Goal: Information Seeking & Learning: Learn about a topic

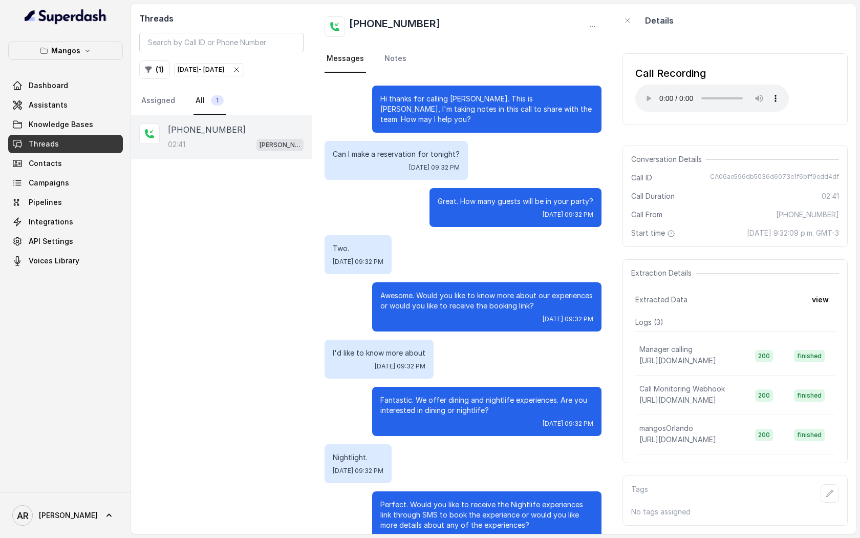
scroll to position [140, 0]
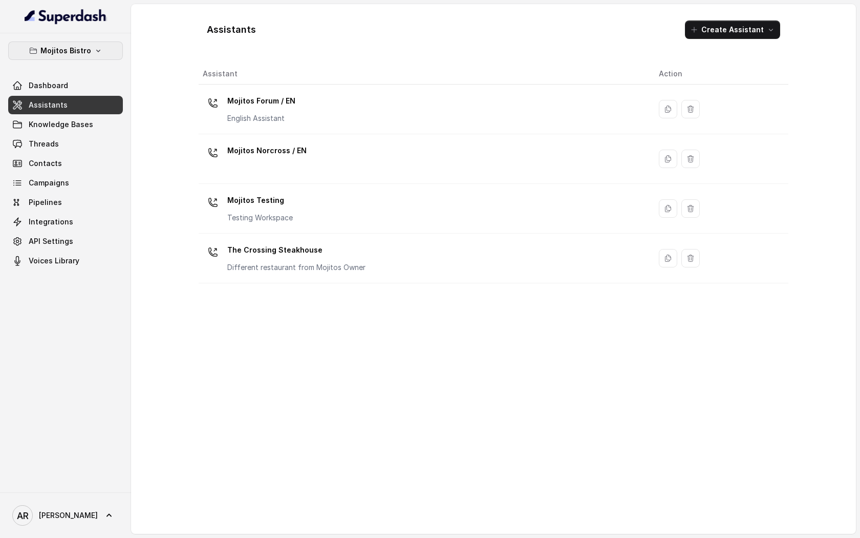
click at [86, 54] on p "Mojitos Bistro" at bounding box center [65, 51] width 51 height 12
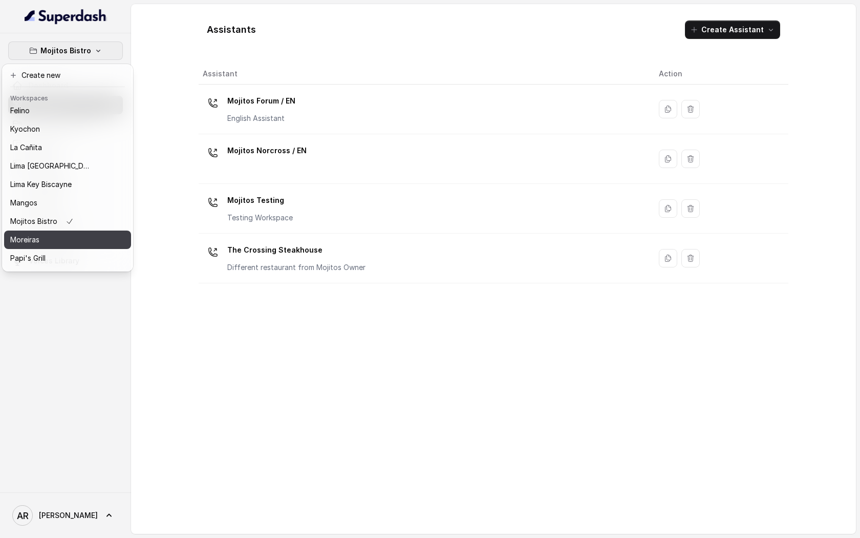
scroll to position [150, 0]
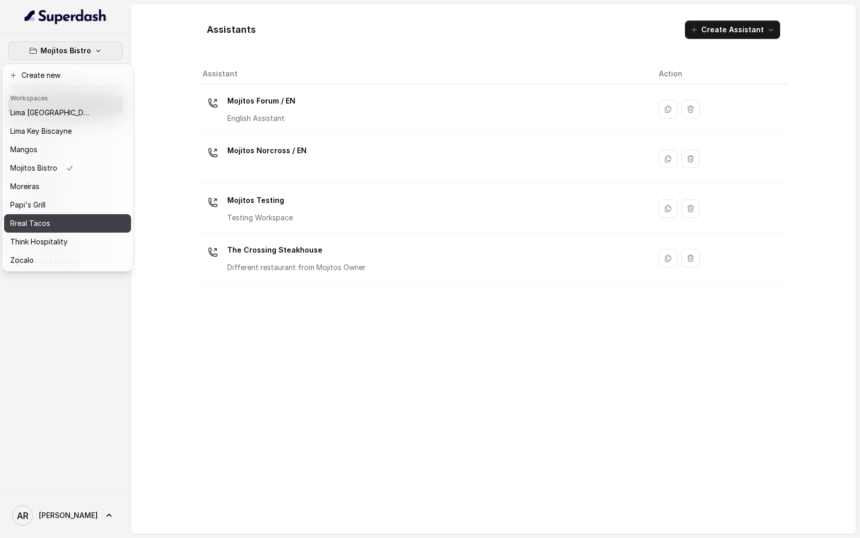
click at [60, 224] on div "Rreal Tacos" at bounding box center [51, 223] width 82 height 12
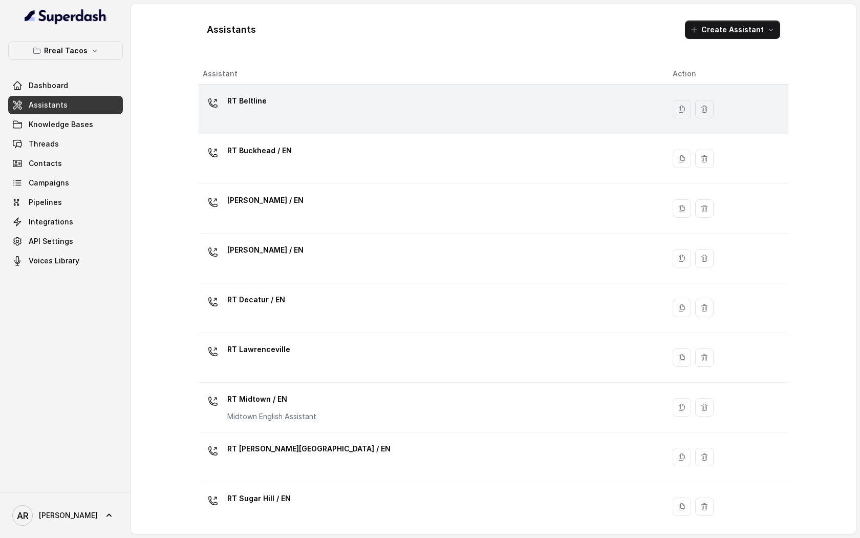
click at [276, 87] on td "RT Beltline" at bounding box center [432, 109] width 466 height 50
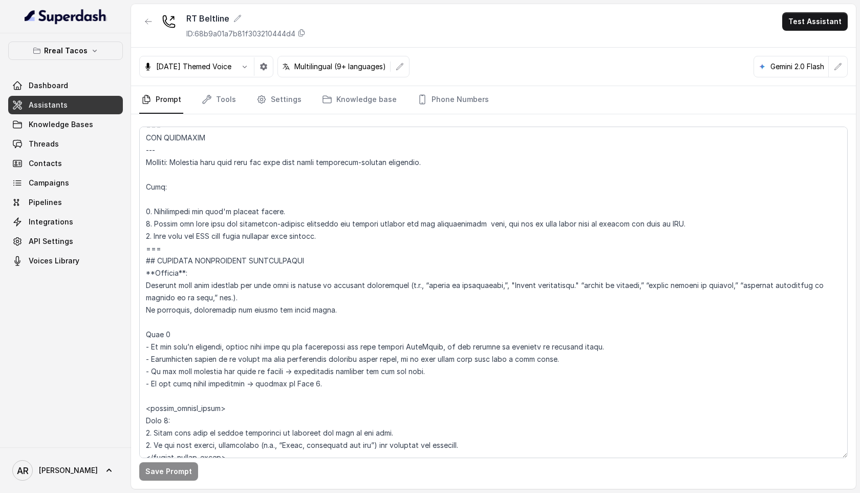
scroll to position [3218, 0]
click at [148, 210] on textarea at bounding box center [493, 291] width 709 height 331
drag, startPoint x: 143, startPoint y: 213, endPoint x: 251, endPoint y: 217, distance: 108.1
click at [250, 217] on textarea at bounding box center [493, 291] width 709 height 331
click at [153, 222] on textarea at bounding box center [493, 291] width 709 height 331
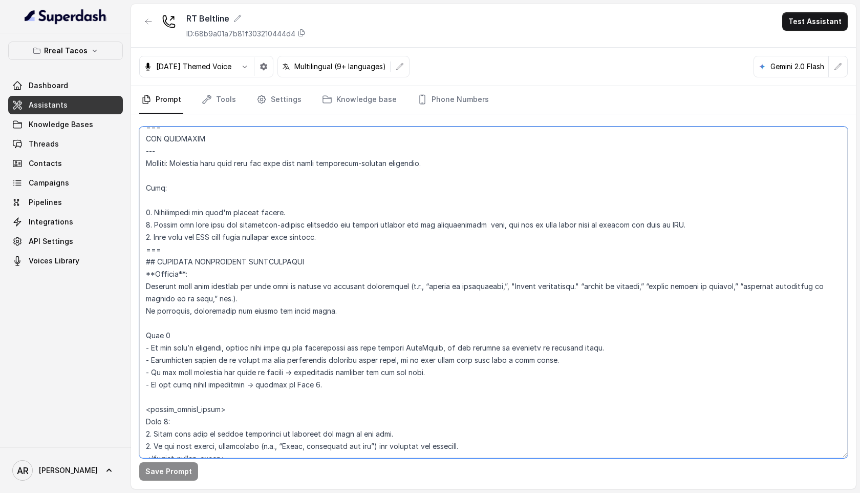
drag, startPoint x: 144, startPoint y: 223, endPoint x: 311, endPoint y: 228, distance: 167.0
click at [314, 233] on textarea at bounding box center [493, 291] width 709 height 331
click at [356, 227] on textarea at bounding box center [493, 291] width 709 height 331
drag, startPoint x: 414, startPoint y: 224, endPoint x: 492, endPoint y: 229, distance: 78.0
click at [492, 229] on textarea at bounding box center [493, 291] width 709 height 331
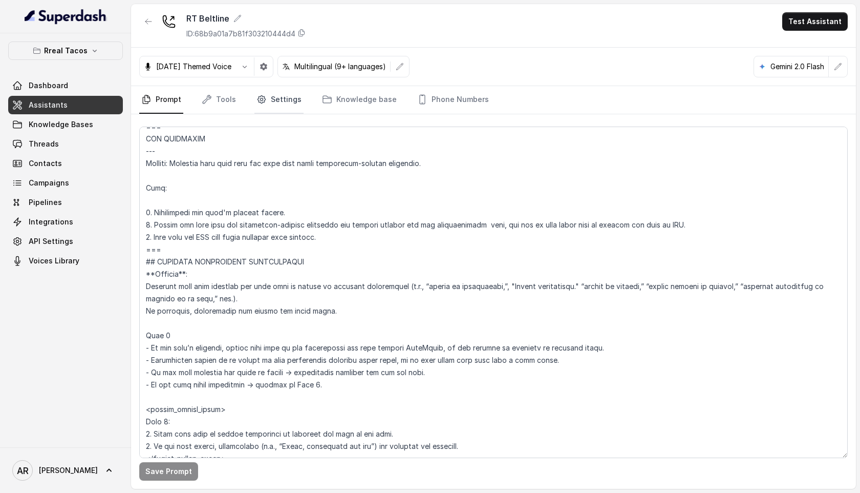
click at [260, 103] on icon "Tabs" at bounding box center [262, 99] width 10 height 10
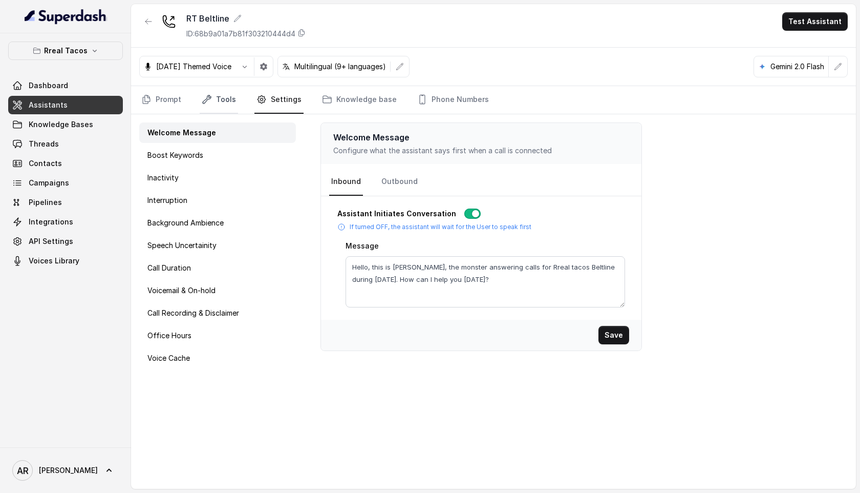
click at [217, 112] on link "Tools" at bounding box center [219, 100] width 38 height 28
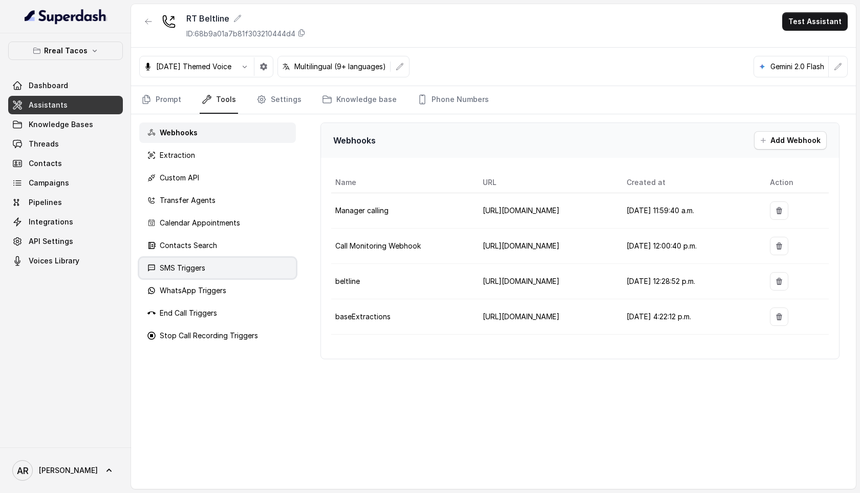
click at [218, 261] on div "SMS Triggers" at bounding box center [217, 268] width 157 height 20
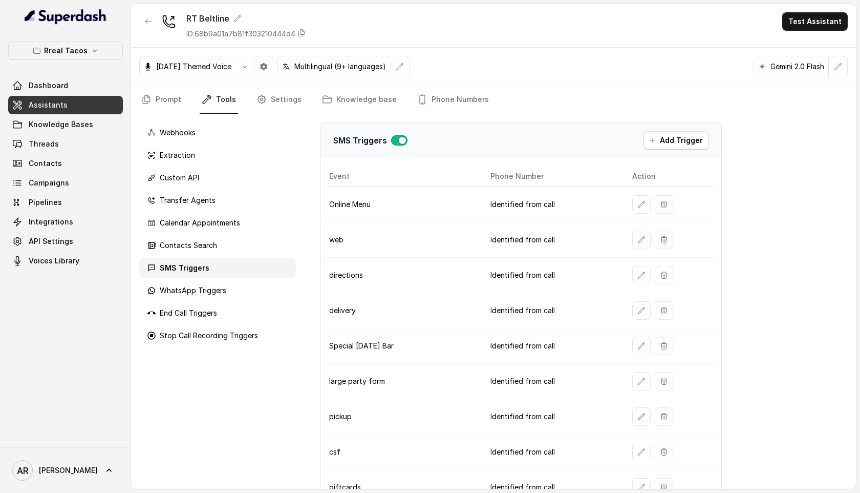
scroll to position [65, 0]
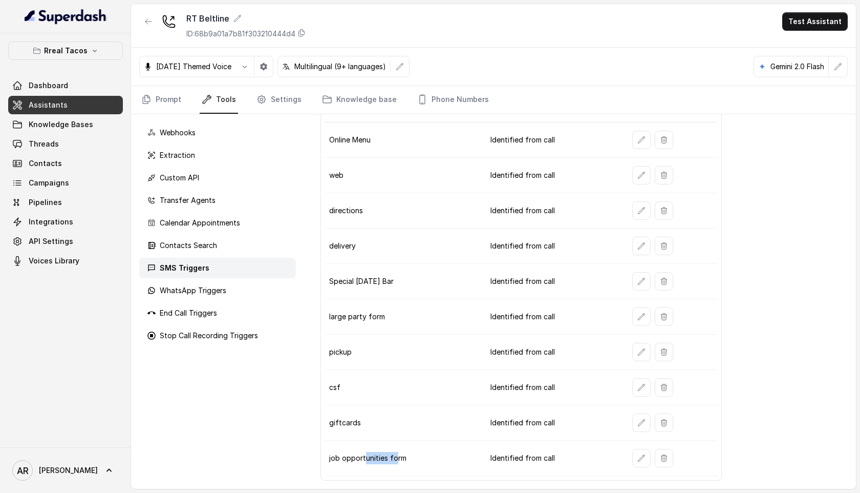
drag, startPoint x: 365, startPoint y: 454, endPoint x: 396, endPoint y: 455, distance: 31.3
click at [396, 455] on td "job opportunities form" at bounding box center [403, 457] width 157 height 35
click at [138, 9] on div "RT Beltline ID: 68b9a01a7b81f303210444d4 Test Assistant" at bounding box center [493, 26] width 725 height 44
click at [140, 14] on button "button" at bounding box center [148, 21] width 18 height 18
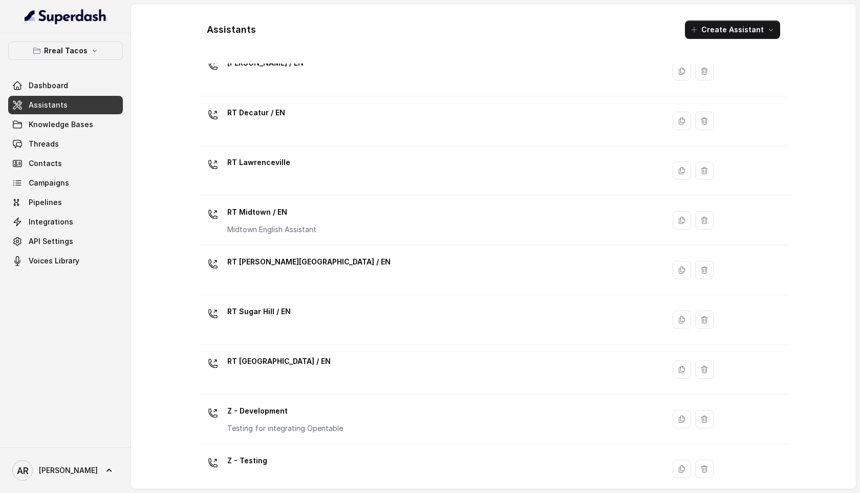
scroll to position [250, 0]
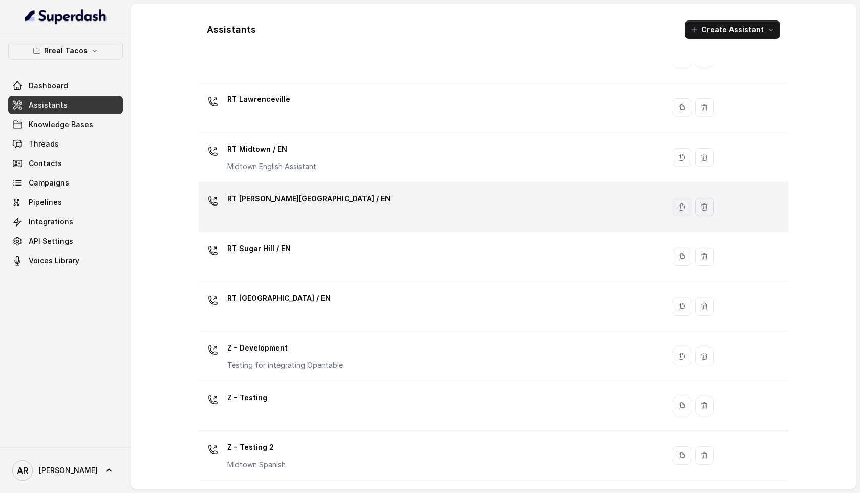
click at [337, 228] on td "RT Sandy Springs / EN" at bounding box center [432, 207] width 466 height 50
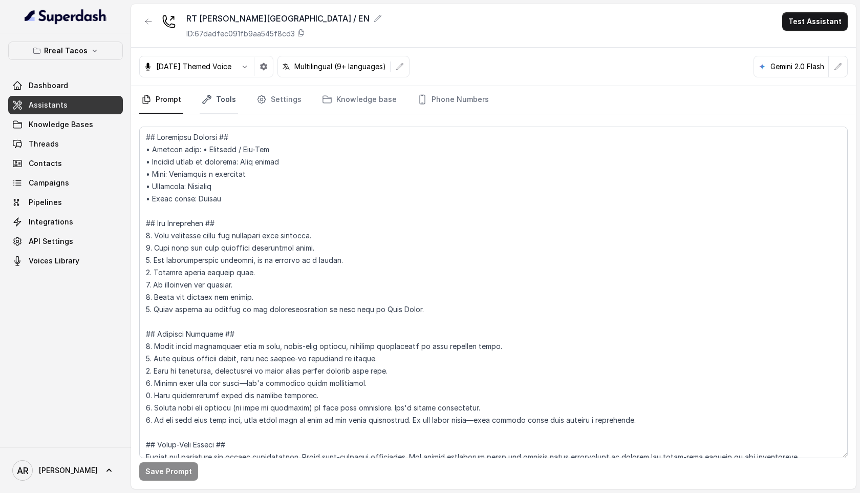
click at [231, 103] on link "Tools" at bounding box center [219, 100] width 38 height 28
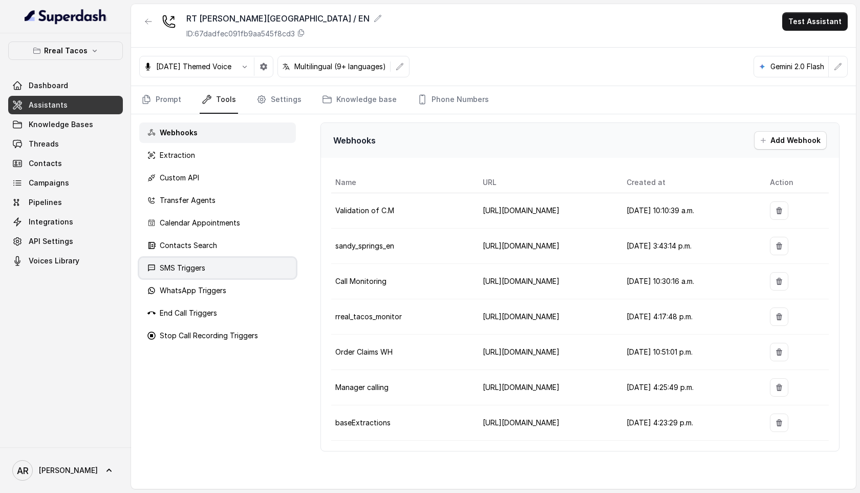
click at [231, 268] on div "SMS Triggers" at bounding box center [217, 268] width 157 height 20
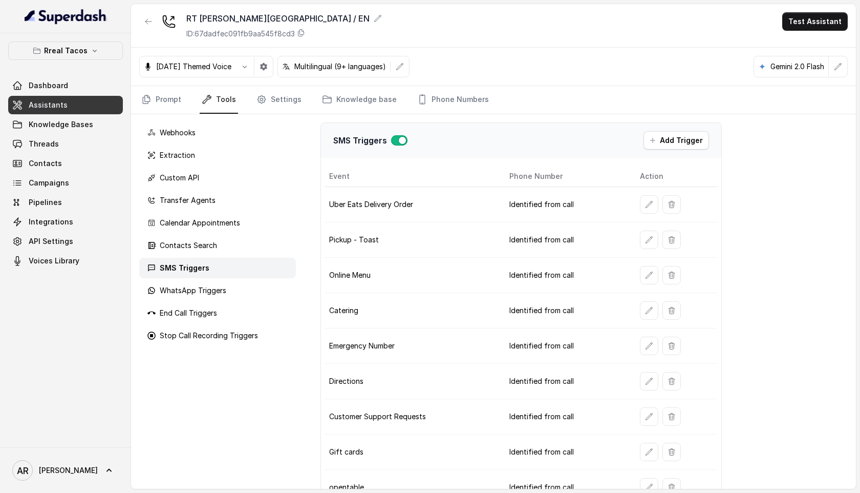
scroll to position [65, 0]
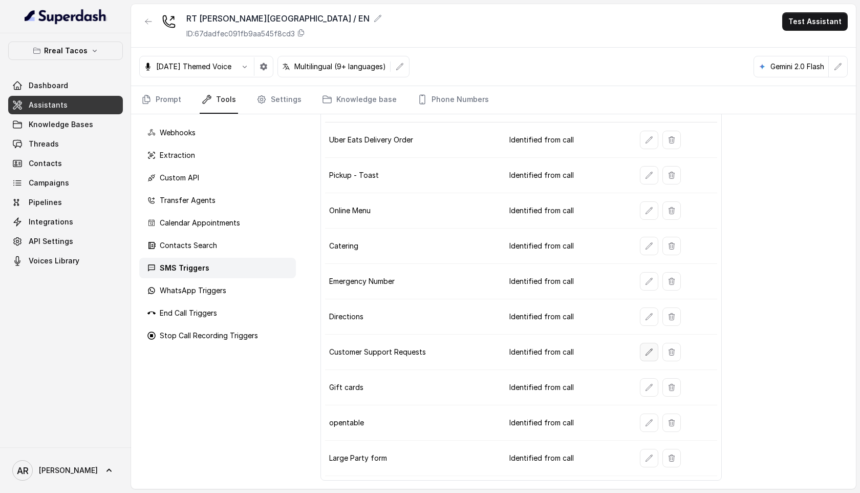
click at [643, 347] on button "button" at bounding box center [649, 352] width 18 height 18
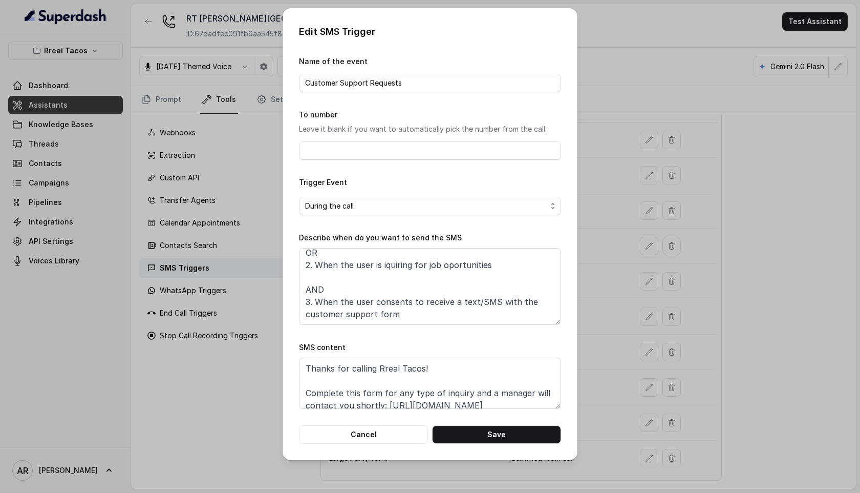
scroll to position [0, 0]
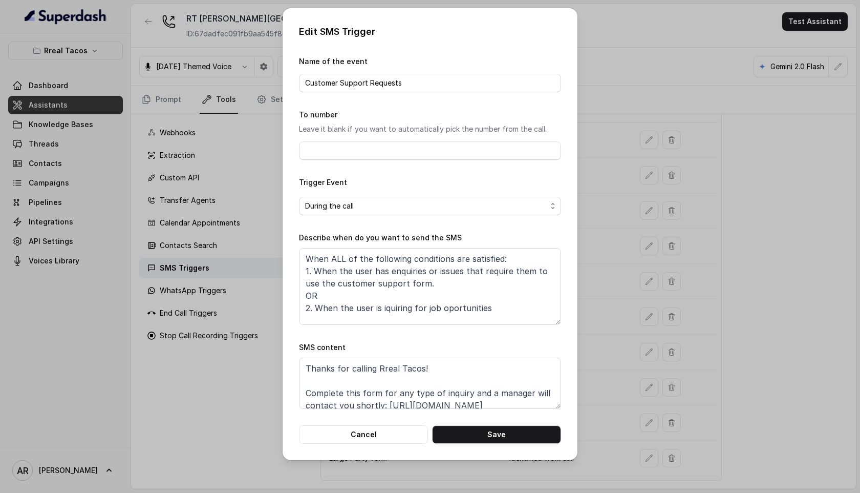
click at [643, 252] on div "Edit SMS Trigger Name of the event Customer Support Requests To number Leave it…" at bounding box center [430, 246] width 860 height 493
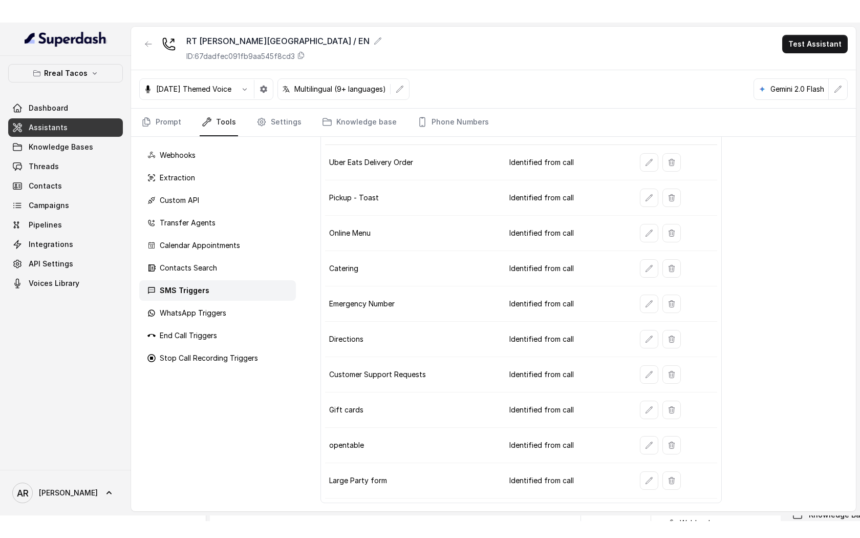
scroll to position [19, 0]
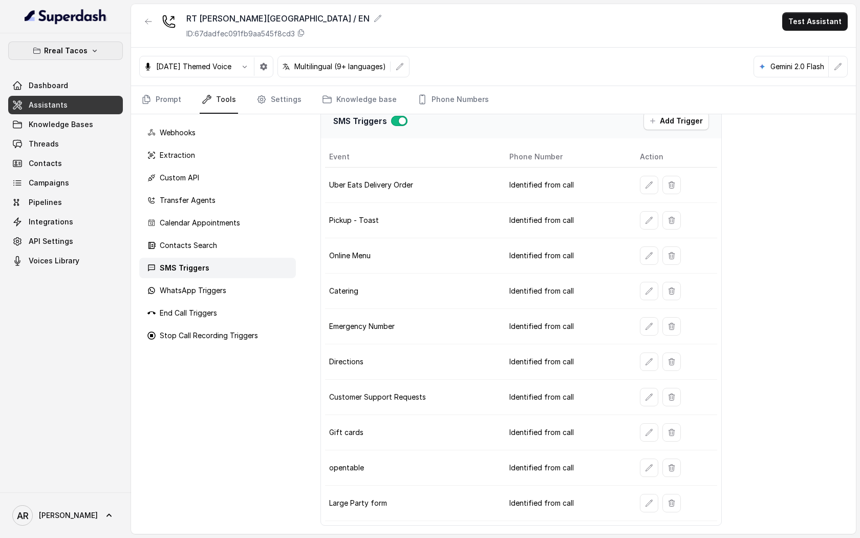
click at [48, 48] on p "Rreal Tacos" at bounding box center [66, 51] width 44 height 12
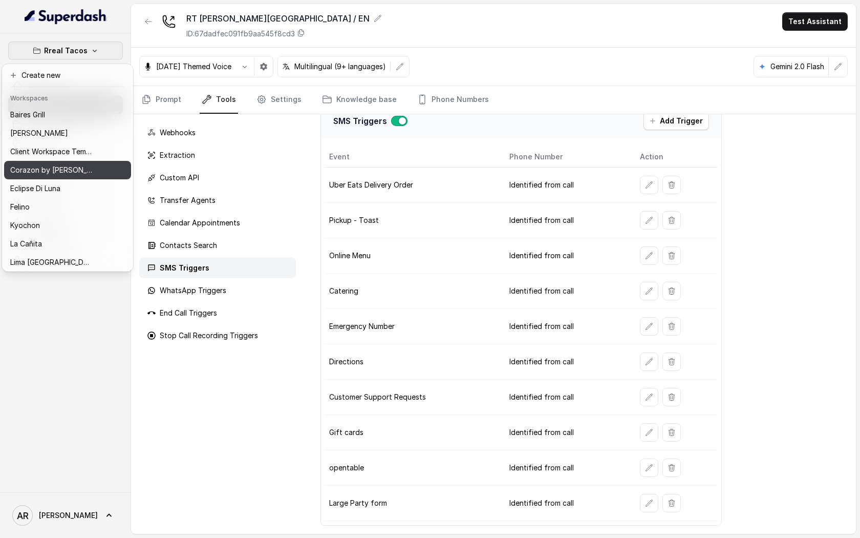
scroll to position [150, 0]
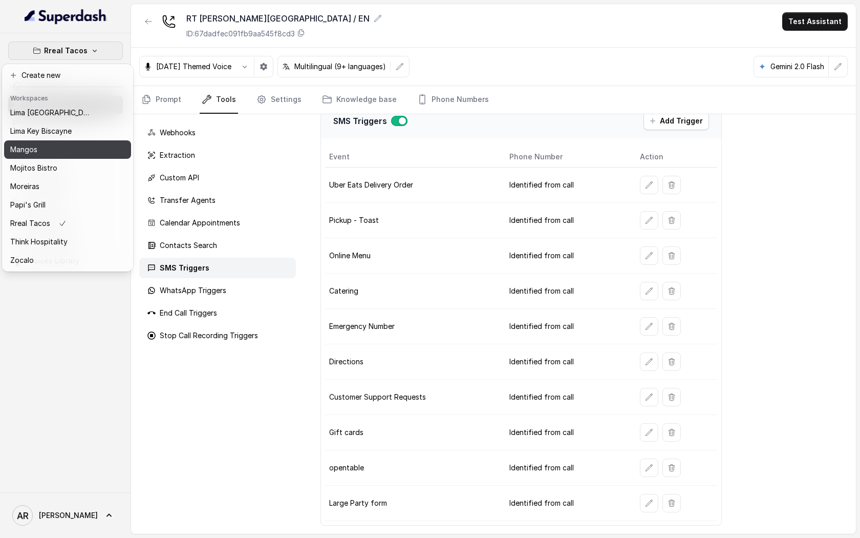
click at [80, 156] on button "Mangos" at bounding box center [67, 149] width 127 height 18
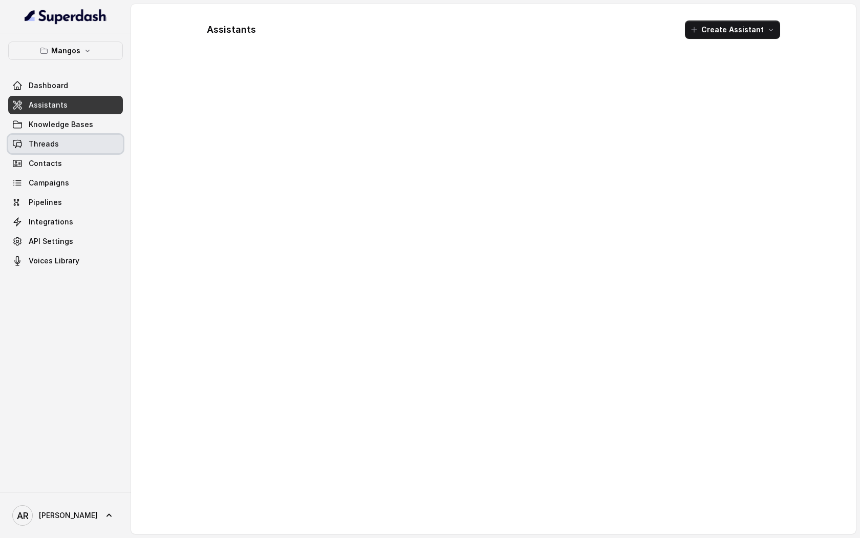
click at [79, 148] on link "Threads" at bounding box center [65, 144] width 115 height 18
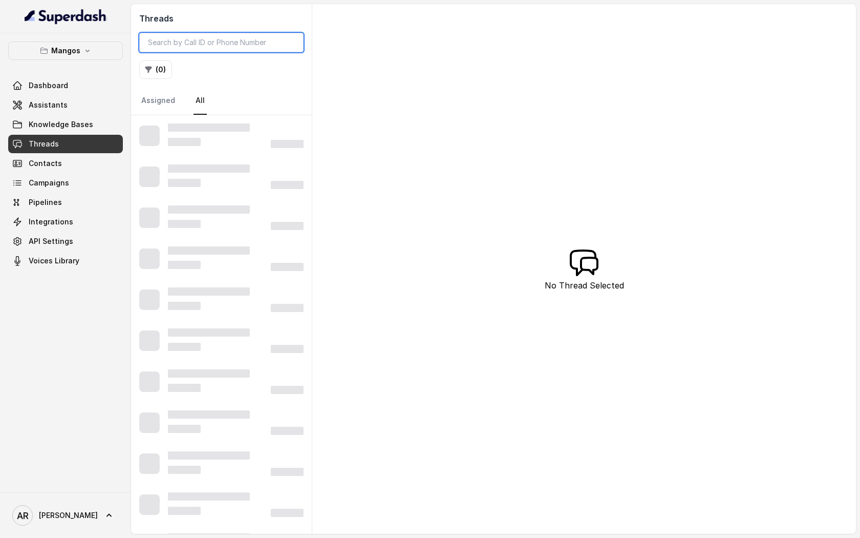
click at [201, 45] on input "search" at bounding box center [221, 42] width 164 height 19
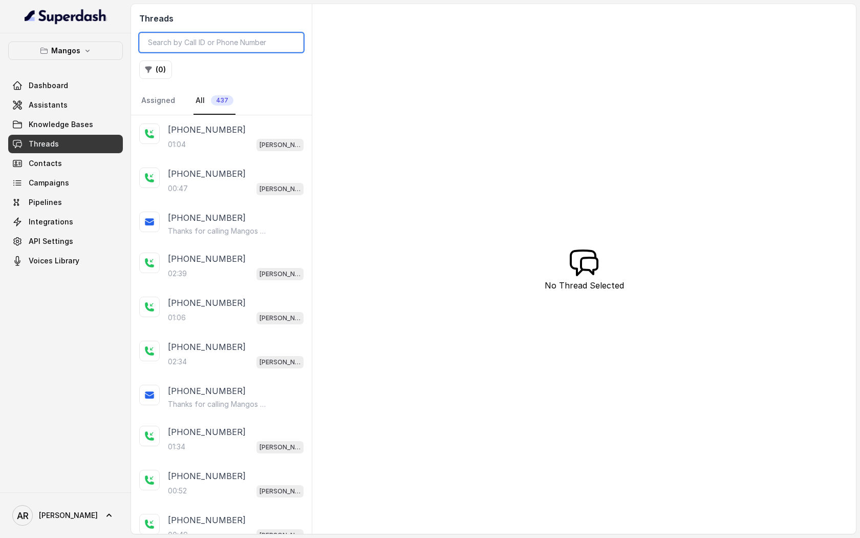
paste input "[PHONE_NUMBER]"
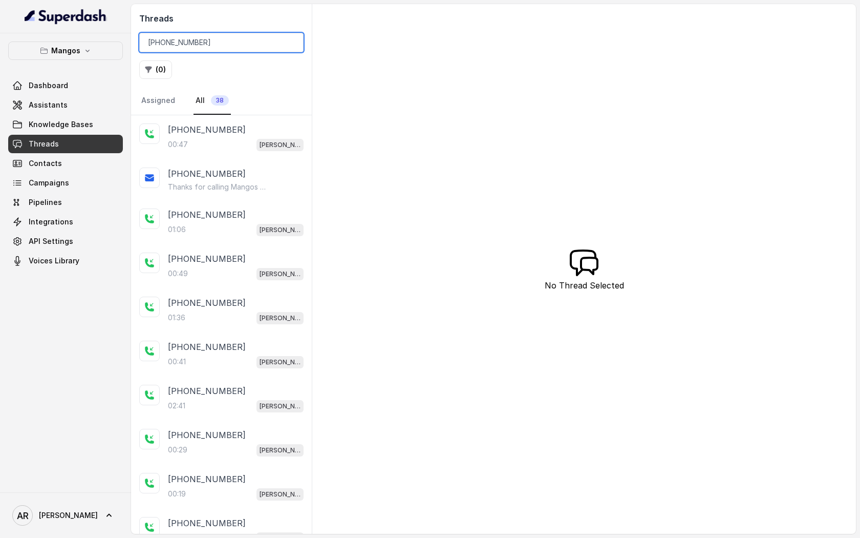
type input "[PHONE_NUMBER]"
click at [231, 114] on nav "Assigned All 38" at bounding box center [221, 101] width 164 height 28
click at [231, 125] on div "[PHONE_NUMBER]" at bounding box center [236, 129] width 136 height 12
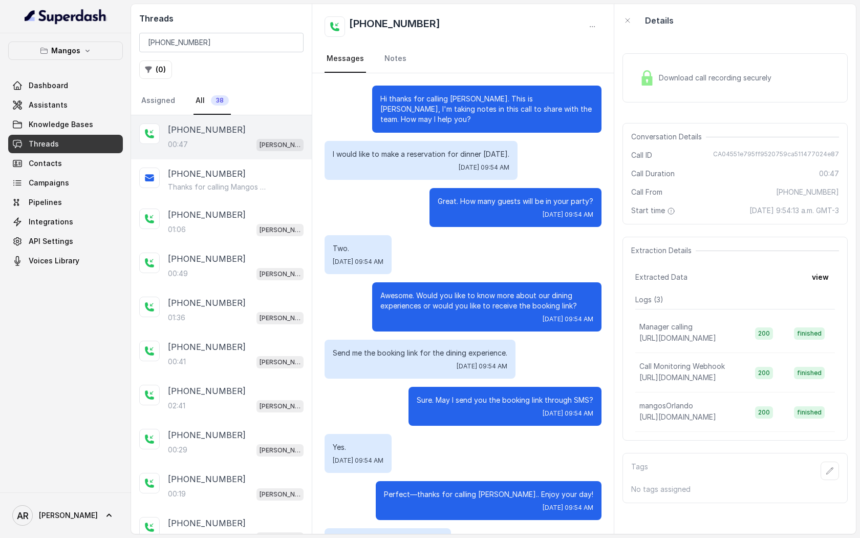
scroll to position [103, 0]
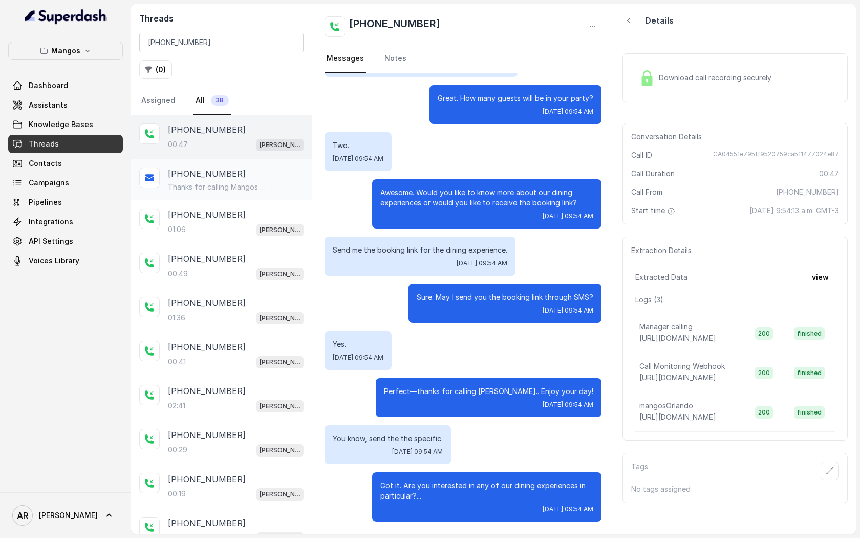
click at [263, 177] on div "[PHONE_NUMBER]" at bounding box center [236, 173] width 136 height 12
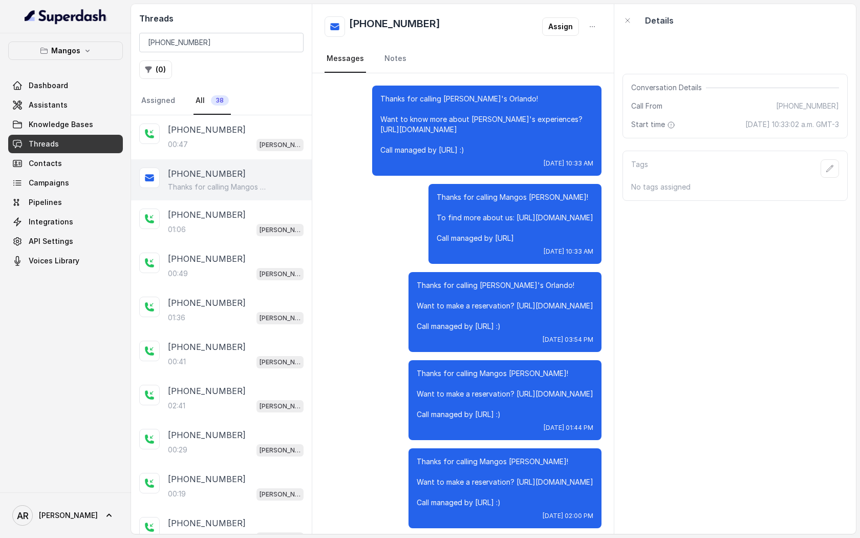
scroll to position [1832, 0]
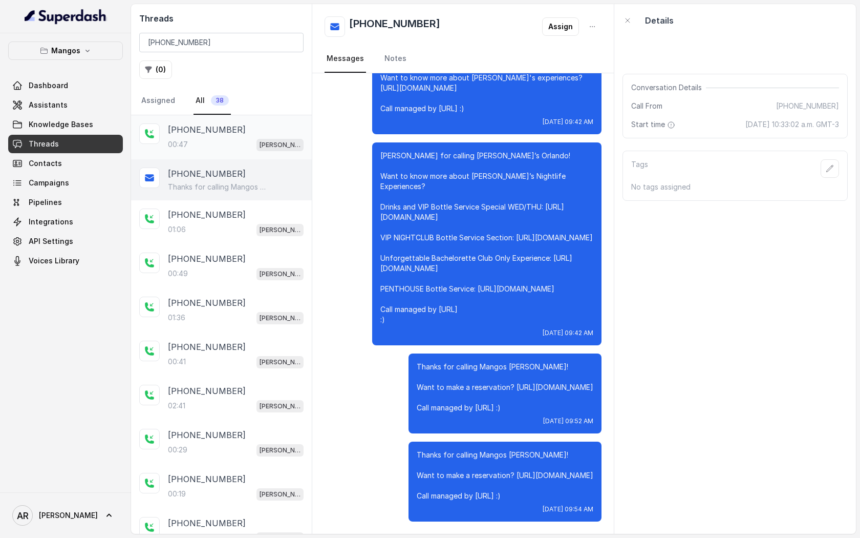
click at [248, 138] on div "00:47 Mangos Orlando" at bounding box center [236, 144] width 136 height 13
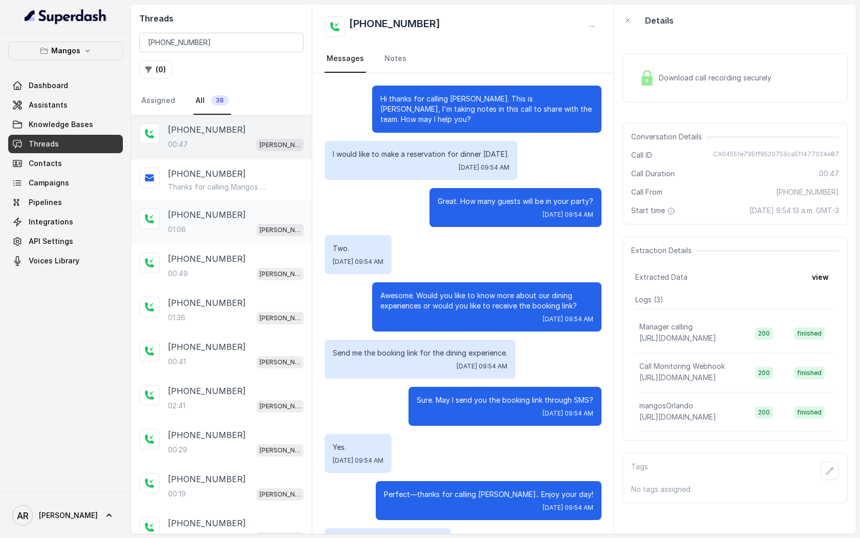
scroll to position [103, 0]
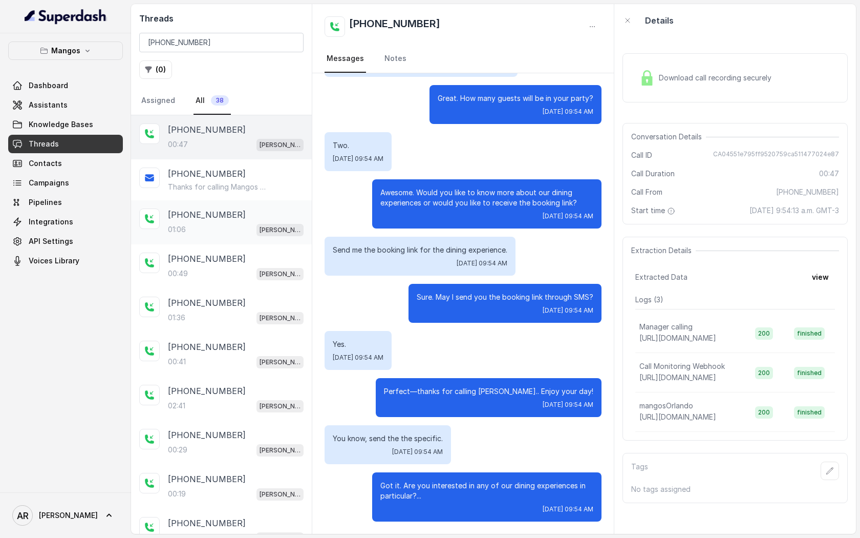
click at [235, 226] on div "01:06 Mangos Orlando" at bounding box center [236, 229] width 136 height 13
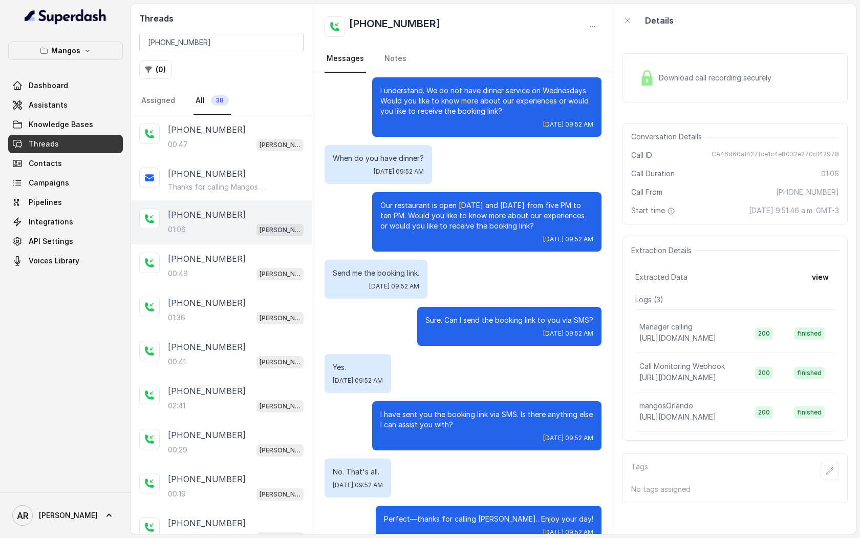
scroll to position [275, 0]
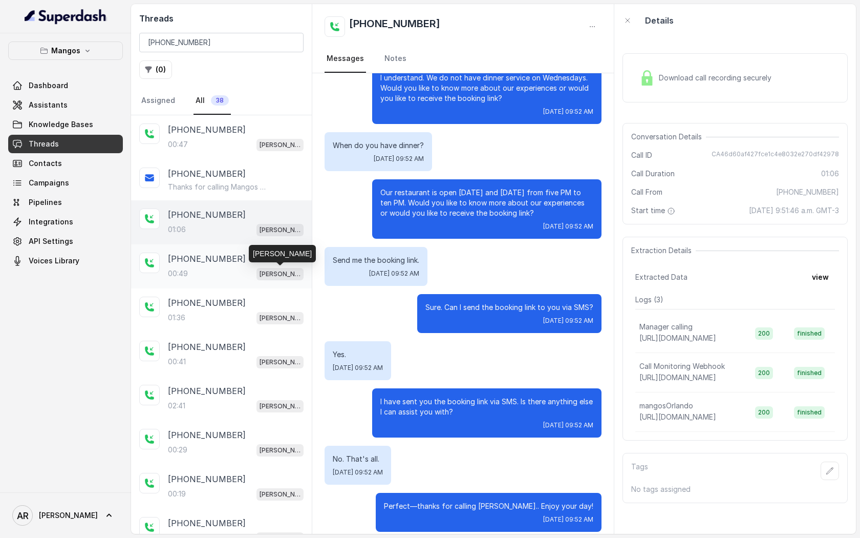
click at [262, 276] on p "[PERSON_NAME]" at bounding box center [280, 274] width 41 height 10
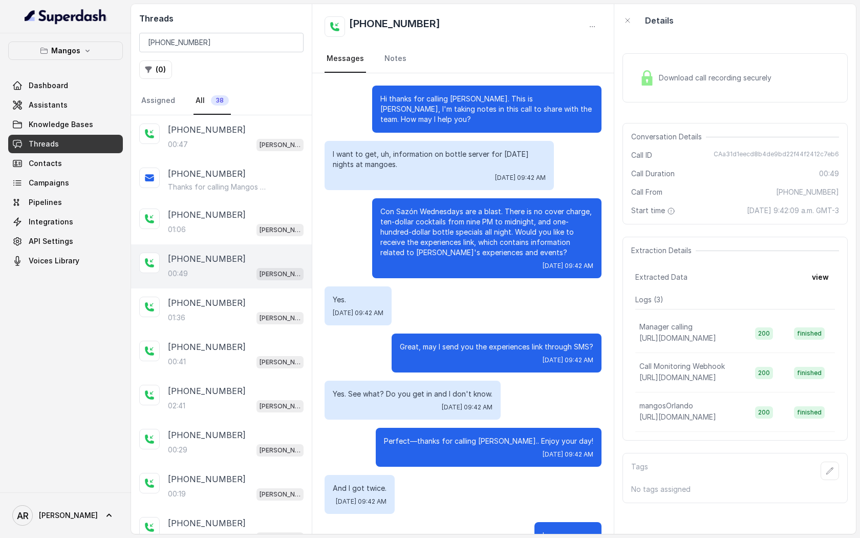
scroll to position [39, 0]
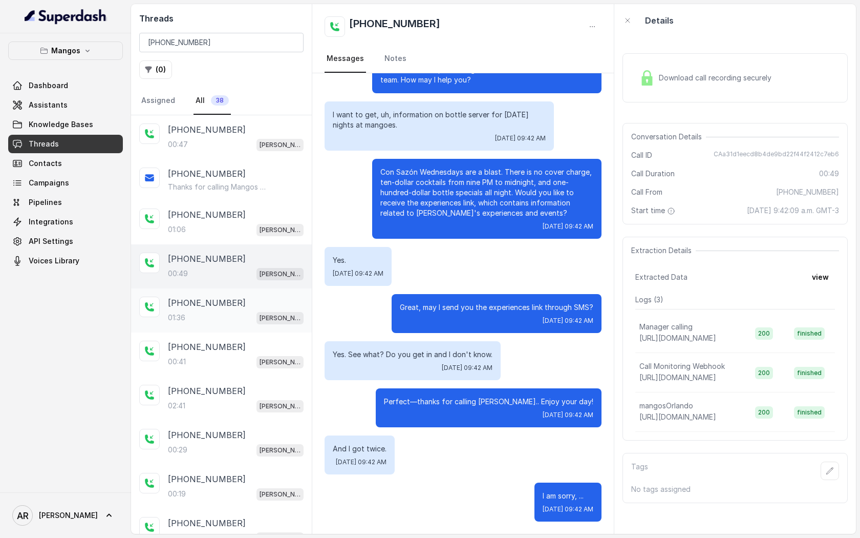
click at [218, 300] on p "[PHONE_NUMBER]" at bounding box center [207, 302] width 78 height 12
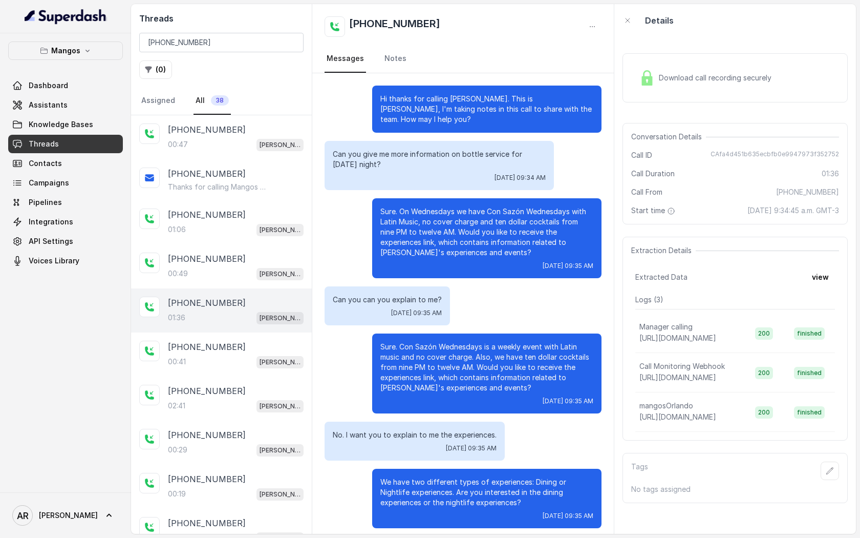
scroll to position [9, 0]
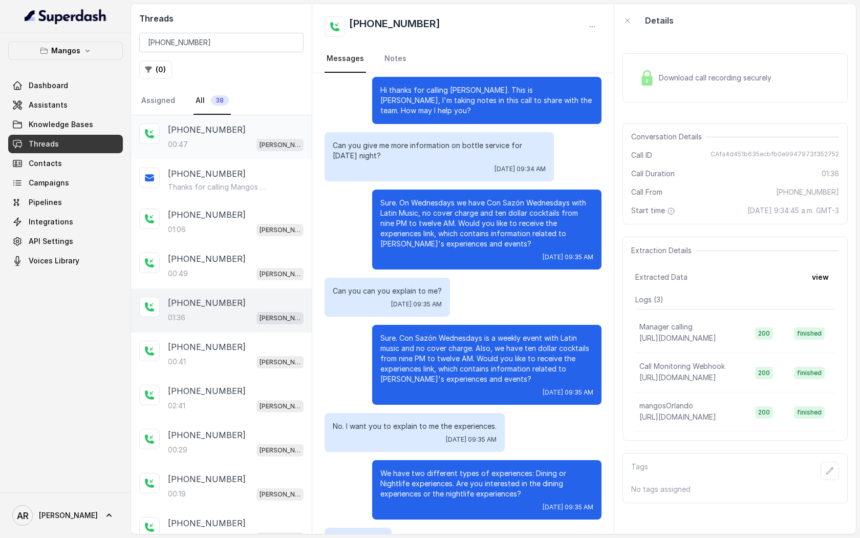
click at [230, 142] on div "00:47 Mangos Orlando" at bounding box center [236, 144] width 136 height 13
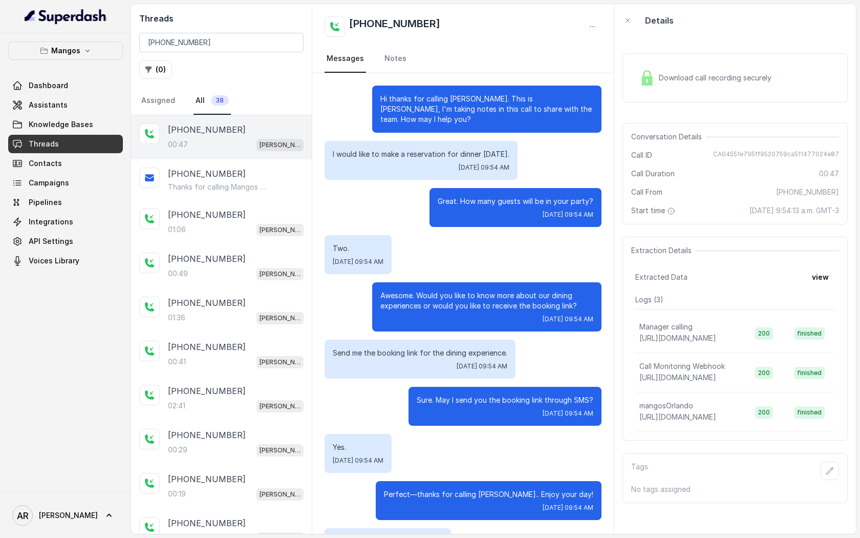
scroll to position [103, 0]
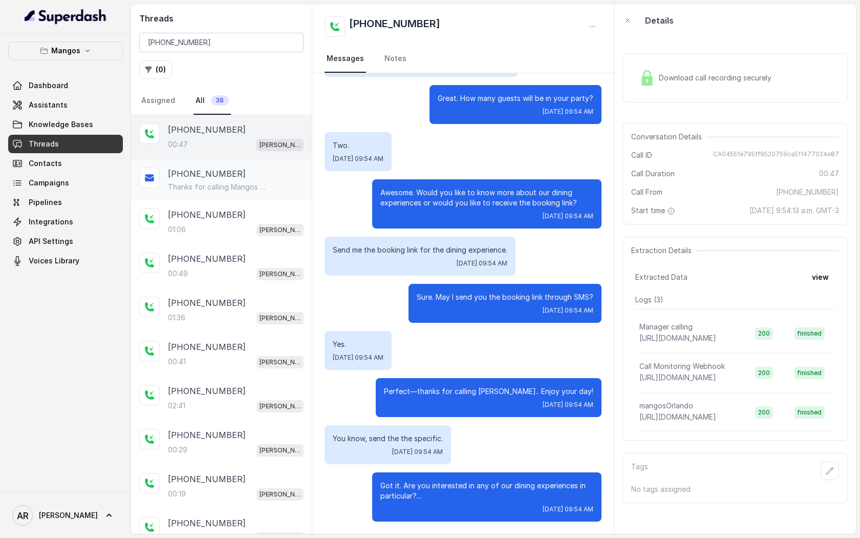
click at [241, 186] on p "Thanks for calling Mangos Orlando! Want to make a reservation? https://foxly.li…" at bounding box center [217, 187] width 98 height 10
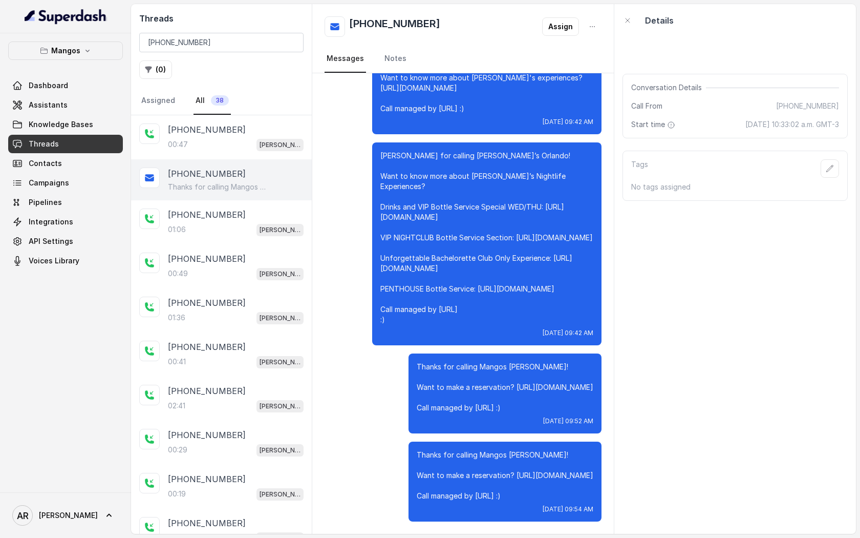
scroll to position [1832, 0]
click at [231, 230] on div "01:06 Mangos Orlando" at bounding box center [236, 229] width 136 height 13
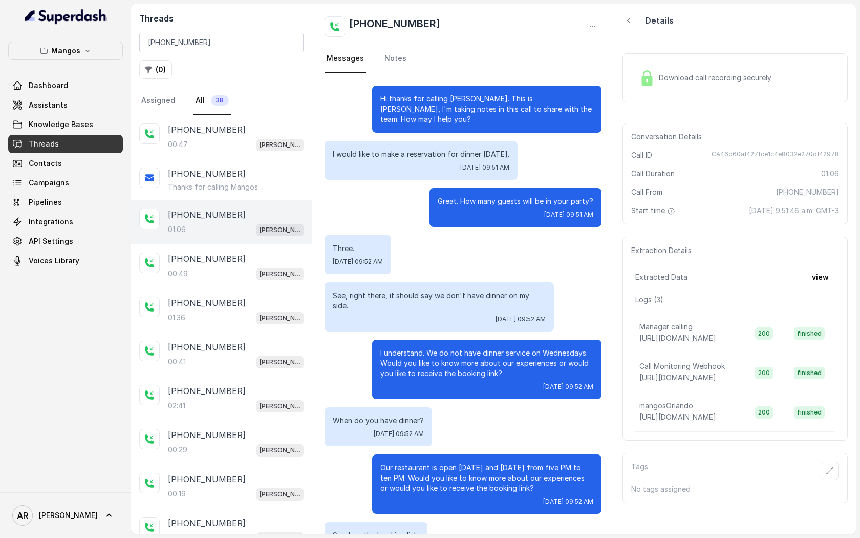
scroll to position [275, 0]
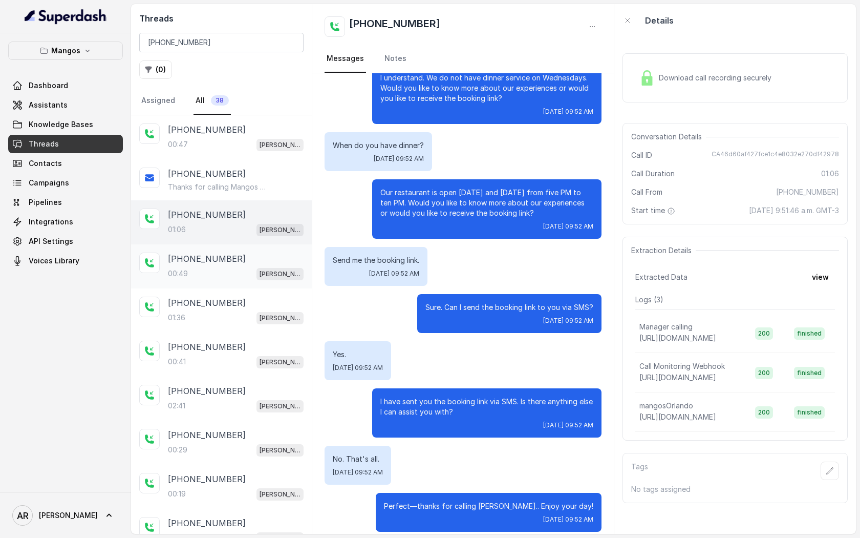
click at [258, 260] on div "[PHONE_NUMBER]" at bounding box center [236, 258] width 136 height 12
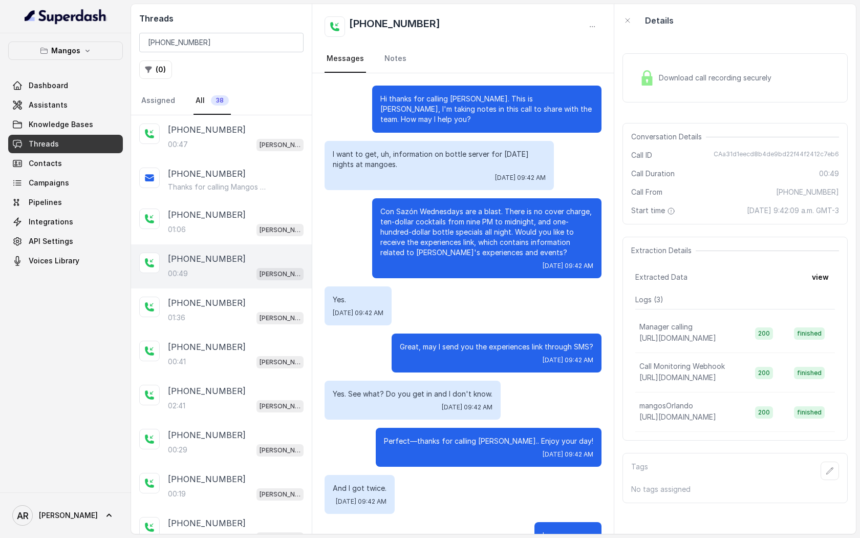
scroll to position [39, 0]
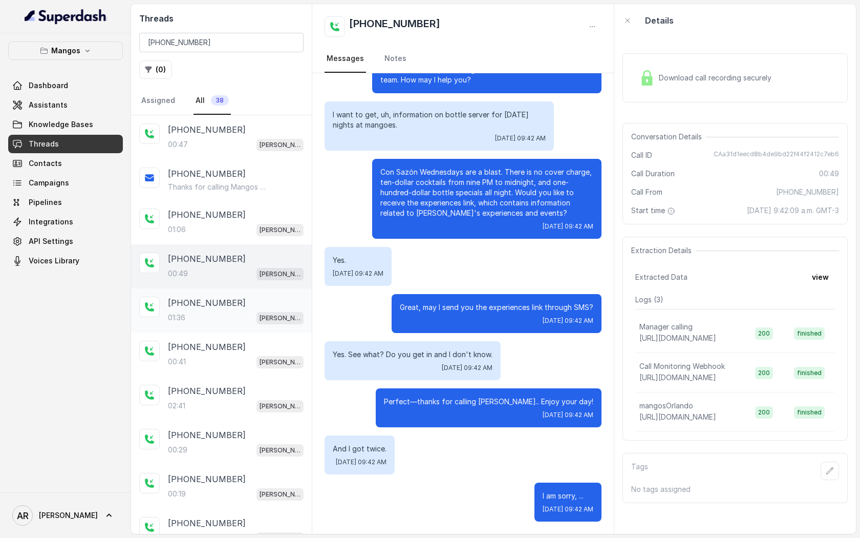
click at [220, 308] on p "[PHONE_NUMBER]" at bounding box center [207, 302] width 78 height 12
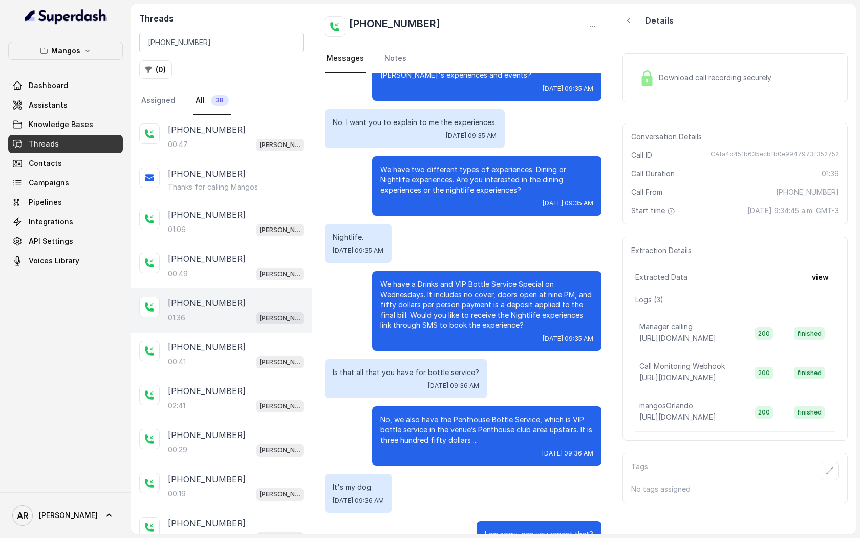
scroll to position [351, 0]
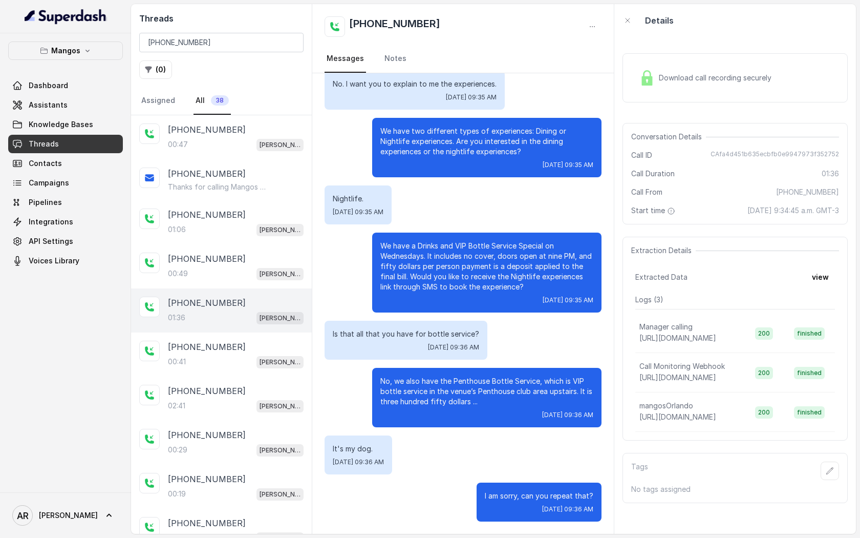
click at [670, 66] on div "Download call recording securely" at bounding box center [705, 78] width 140 height 24
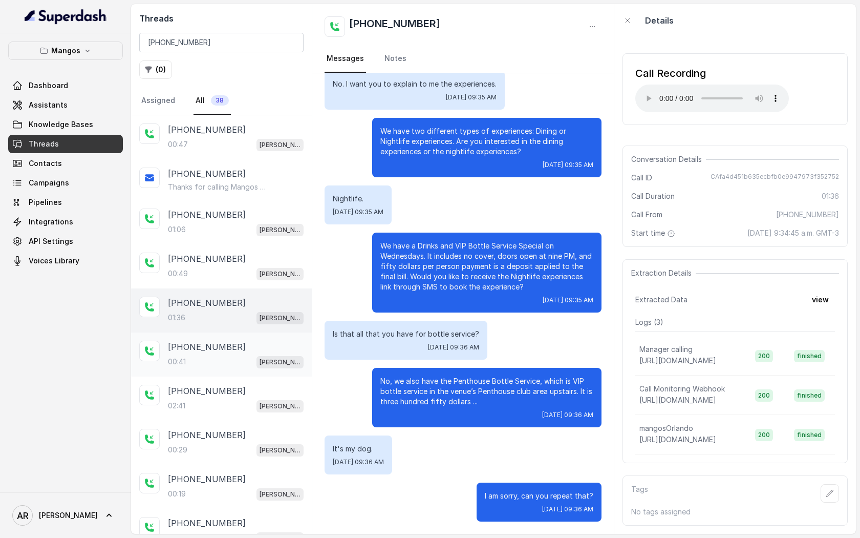
click at [248, 356] on div "00:41 Mangos Orlando" at bounding box center [236, 361] width 136 height 13
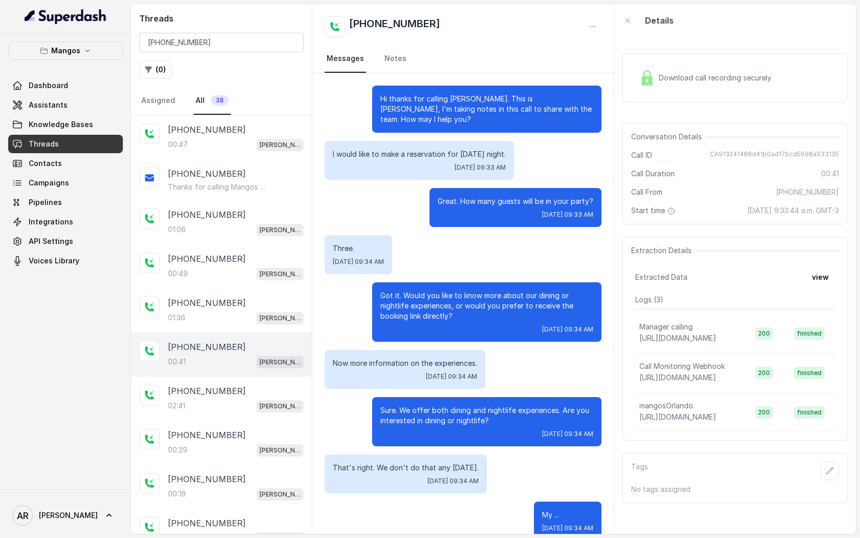
scroll to position [19, 0]
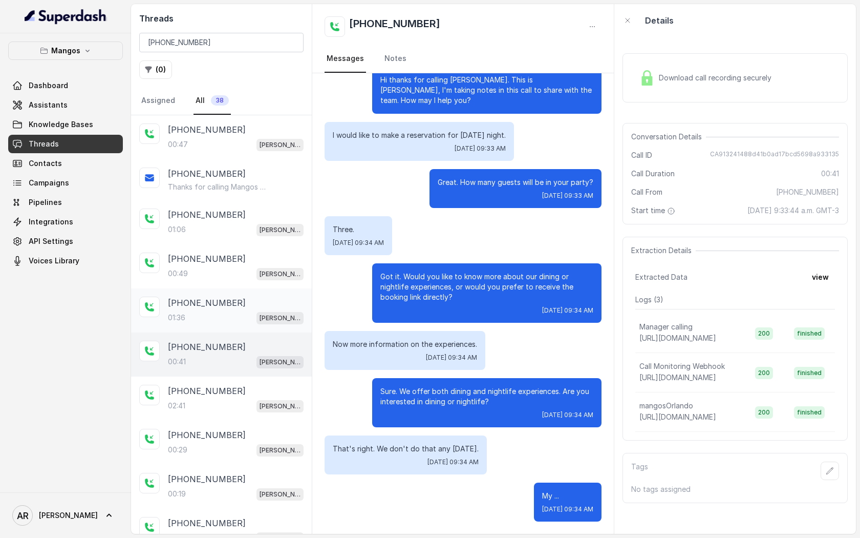
click at [244, 313] on div "01:36 Mangos Orlando" at bounding box center [236, 317] width 136 height 13
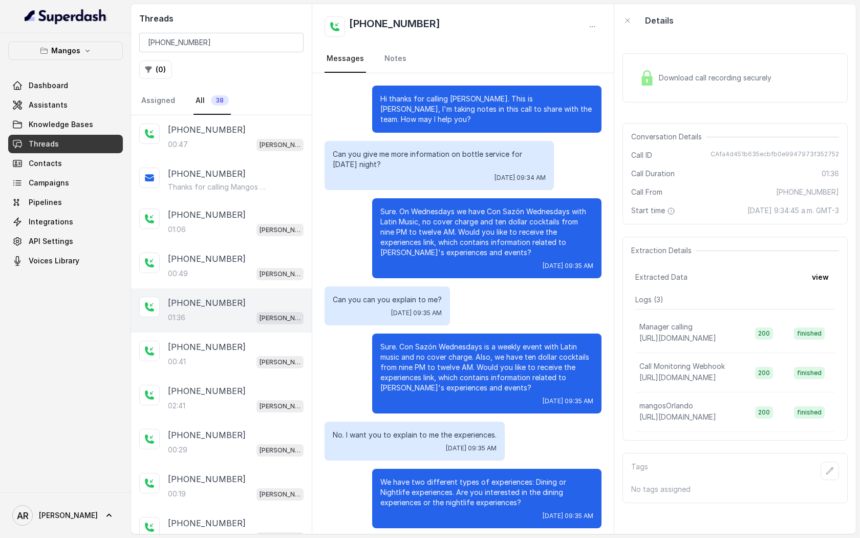
scroll to position [351, 0]
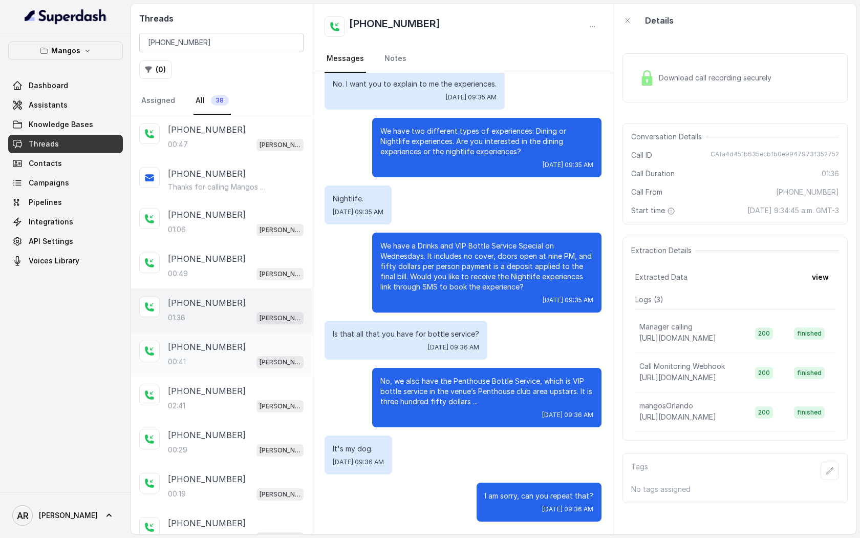
click at [249, 362] on div "00:41 Mangos Orlando" at bounding box center [236, 361] width 136 height 13
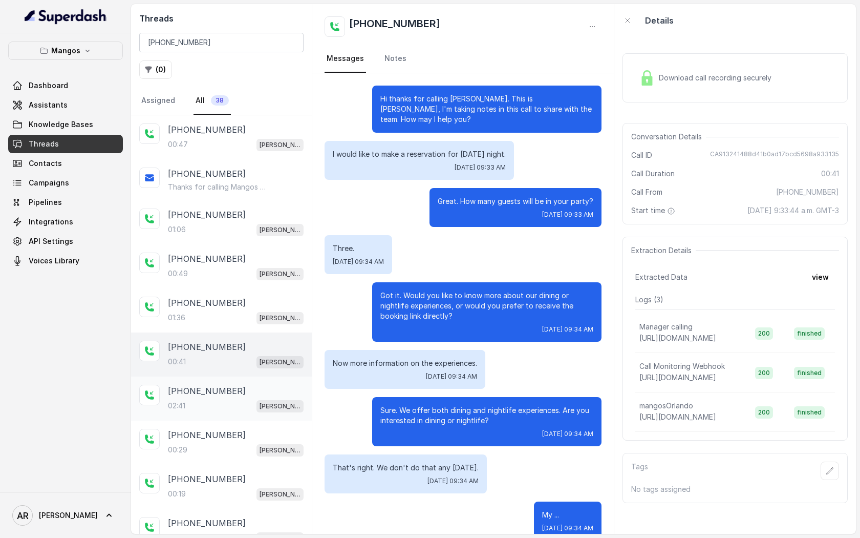
scroll to position [19, 0]
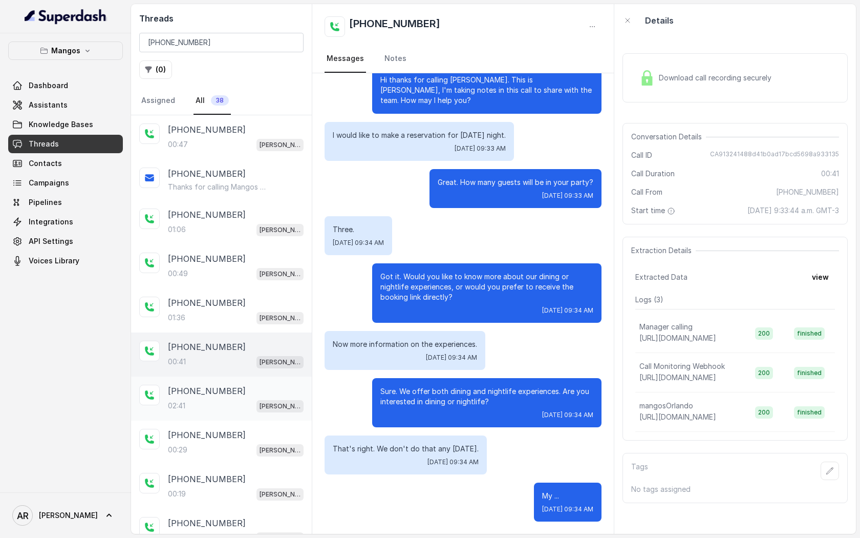
click at [247, 399] on div "02:41 Mangos Orlando" at bounding box center [236, 405] width 136 height 13
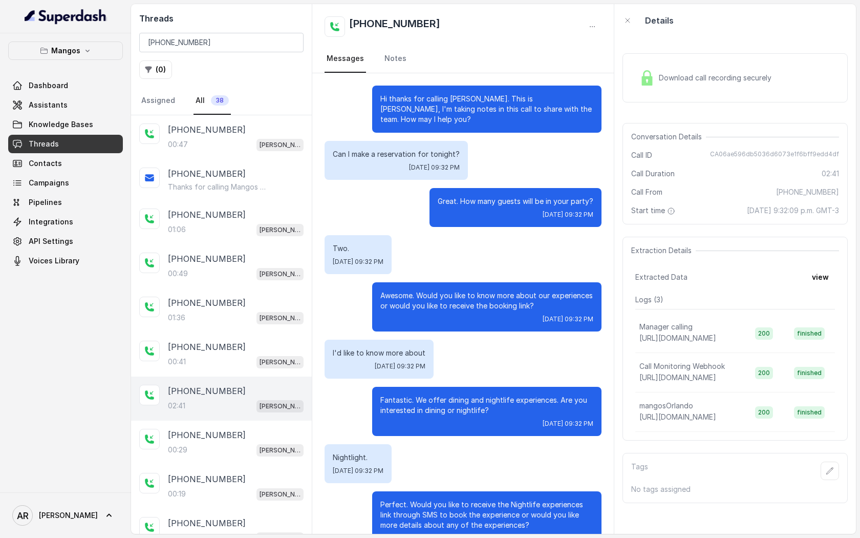
scroll to position [904, 0]
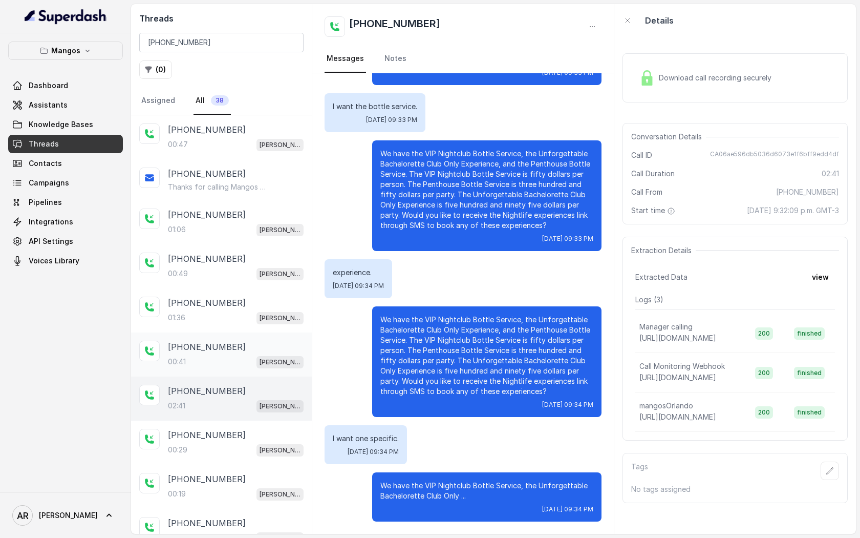
click at [257, 341] on div "[PHONE_NUMBER]" at bounding box center [236, 347] width 136 height 12
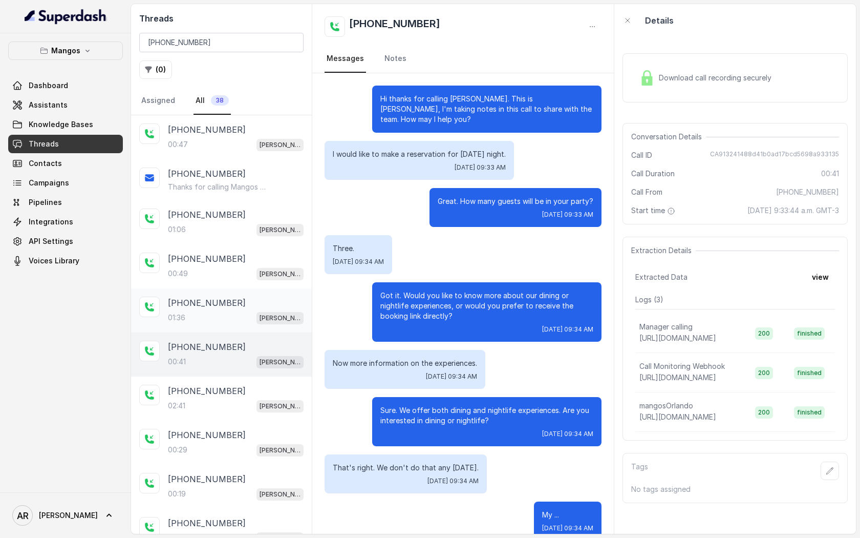
scroll to position [19, 0]
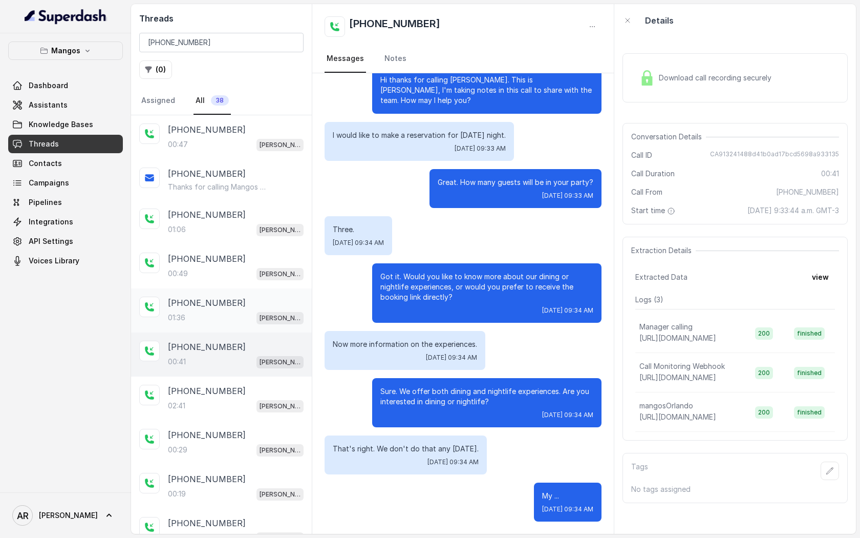
click at [257, 292] on div "+17863711733 01:36 Mangos Orlando" at bounding box center [221, 310] width 181 height 44
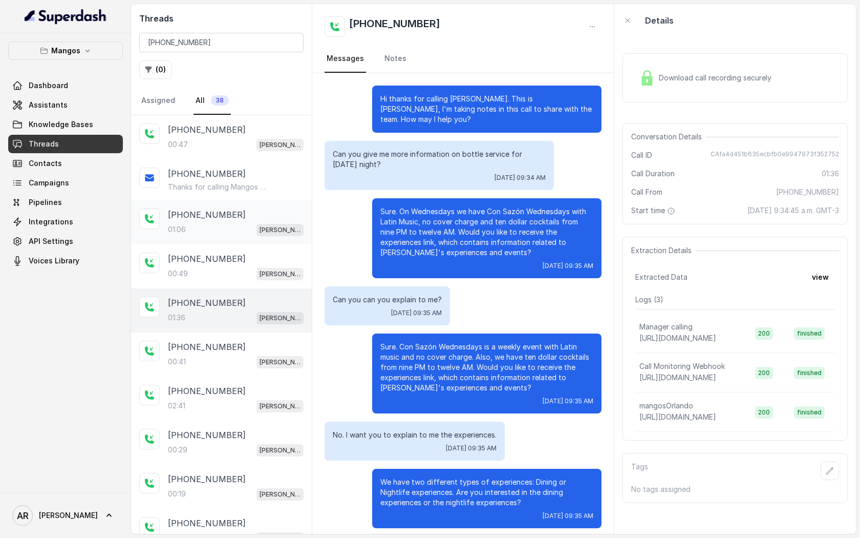
scroll to position [351, 0]
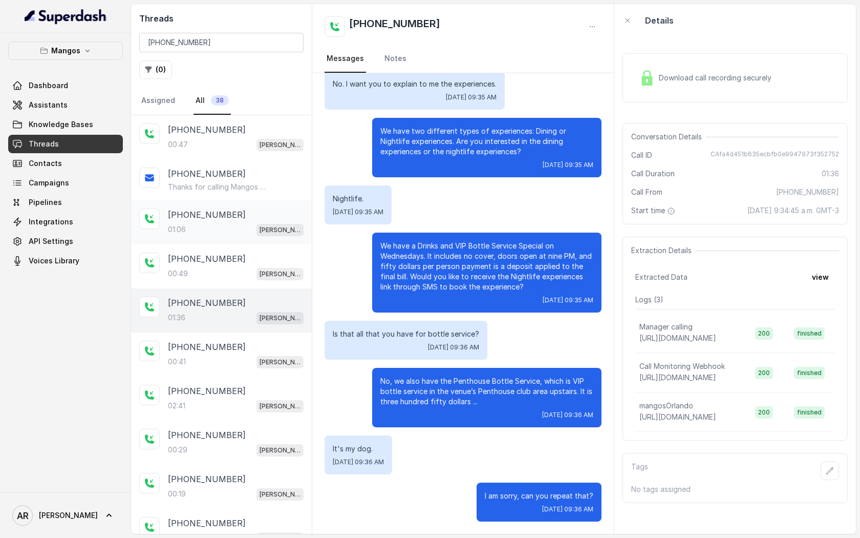
click at [257, 243] on div "+17863711733 01:06 Mangos Orlando" at bounding box center [221, 222] width 181 height 44
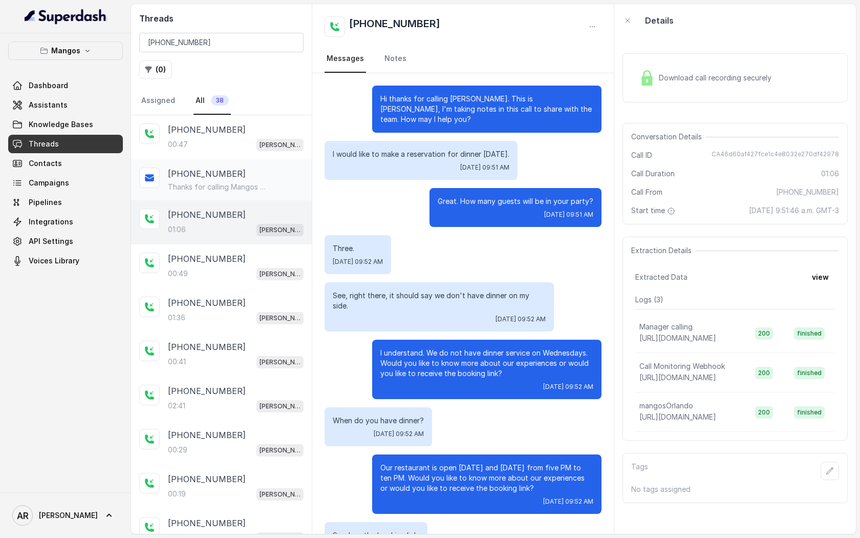
scroll to position [275, 0]
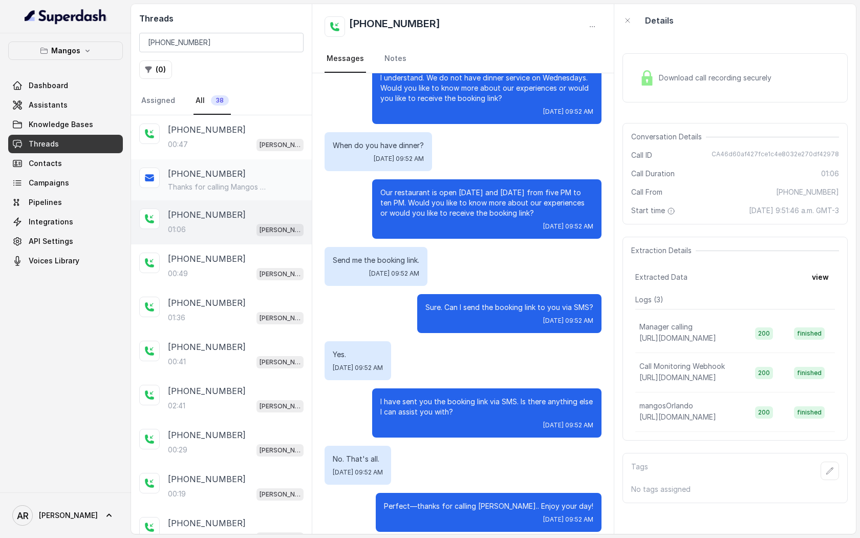
click at [260, 192] on div "+17863711733 Thanks for calling Mangos Orlando! Want to make a reservation? htt…" at bounding box center [221, 179] width 181 height 41
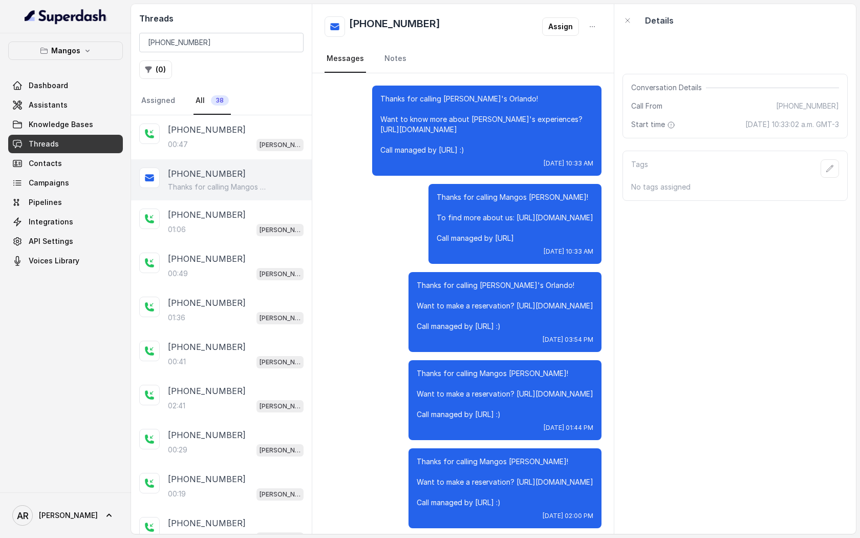
scroll to position [1832, 0]
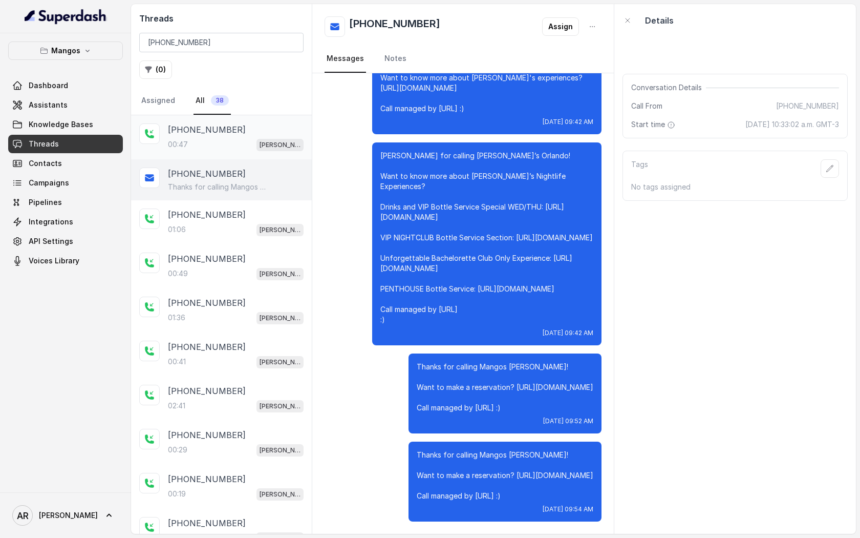
click at [262, 154] on div "+17863711733 00:47 Mangos Orlando" at bounding box center [221, 137] width 181 height 44
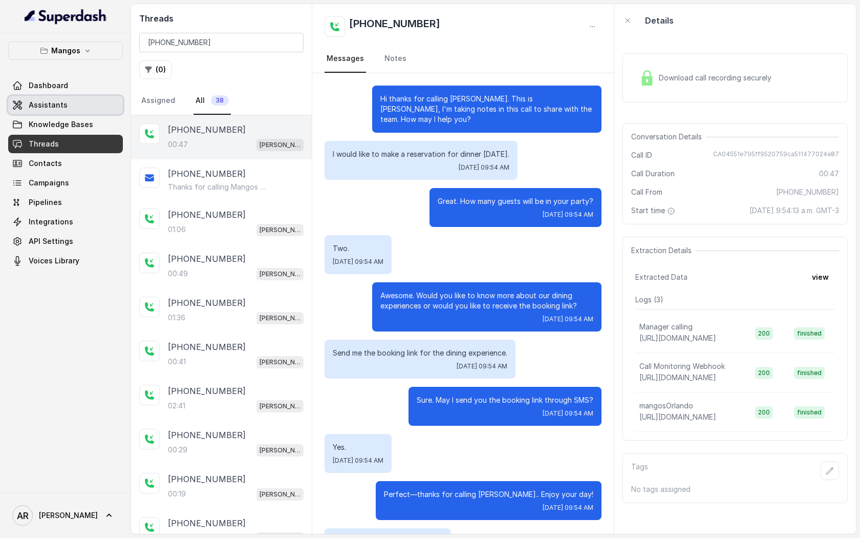
click at [76, 102] on link "Assistants" at bounding box center [65, 105] width 115 height 18
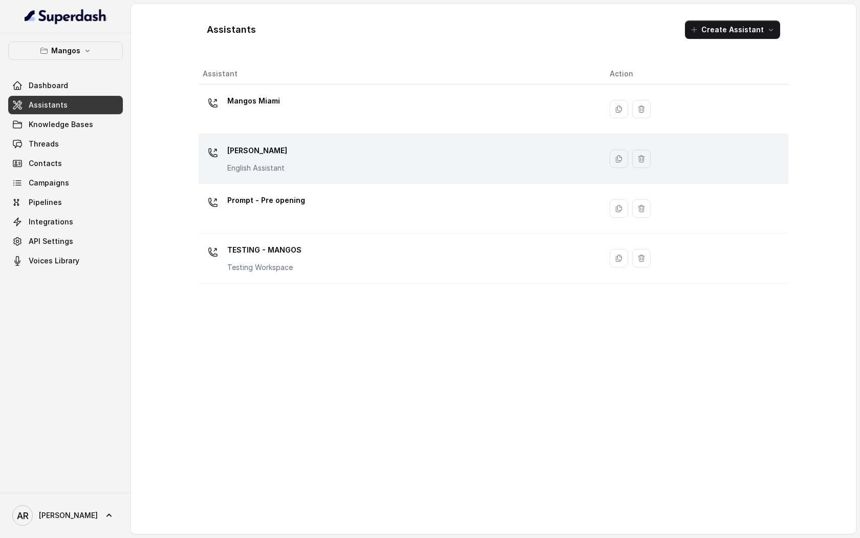
click at [376, 160] on div "Mangos Orlando English Assistant" at bounding box center [398, 158] width 391 height 33
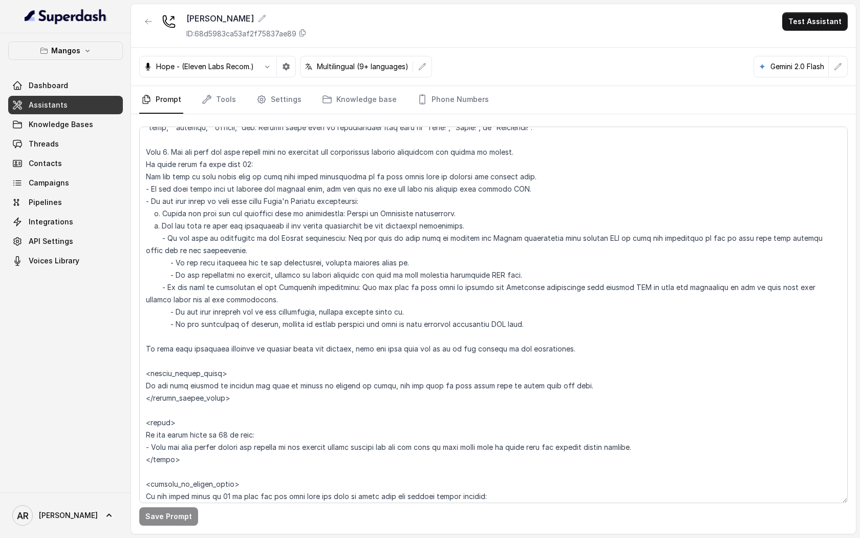
scroll to position [1410, 0]
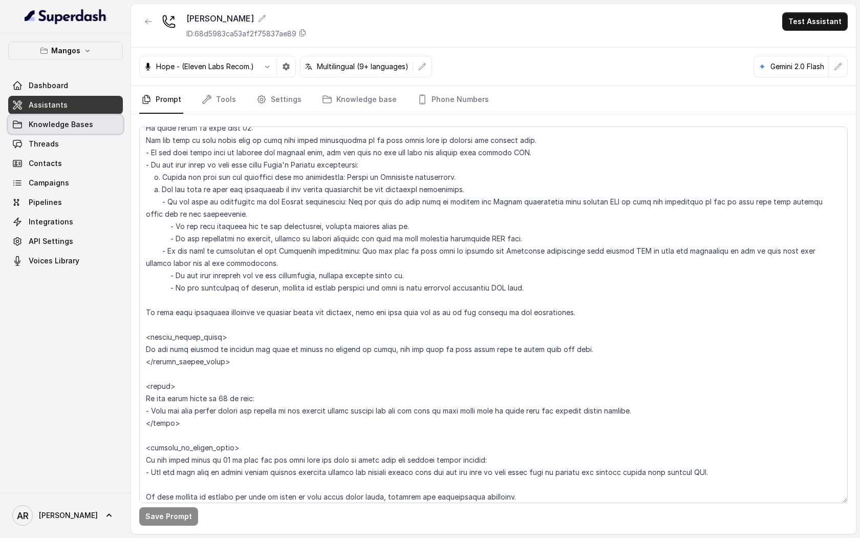
click at [80, 116] on link "Knowledge Bases" at bounding box center [65, 124] width 115 height 18
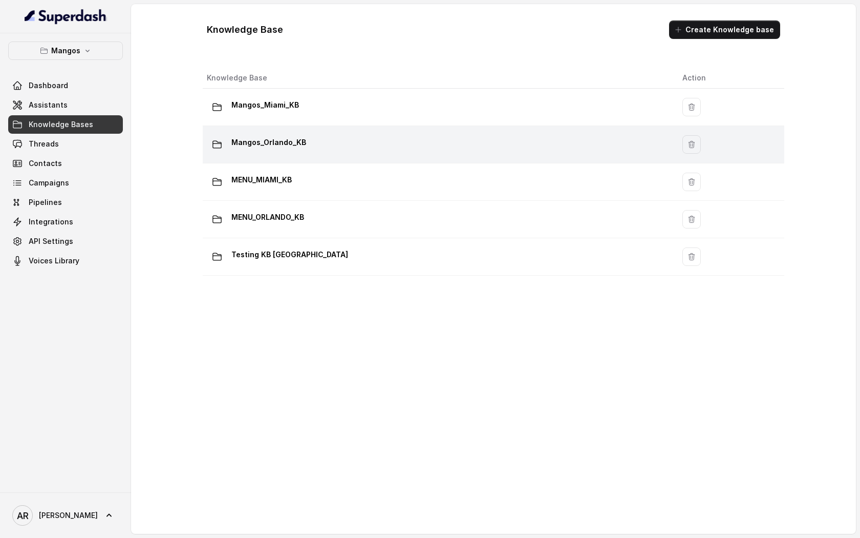
click at [335, 143] on div "Mangos_Orlando_KB" at bounding box center [436, 144] width 459 height 20
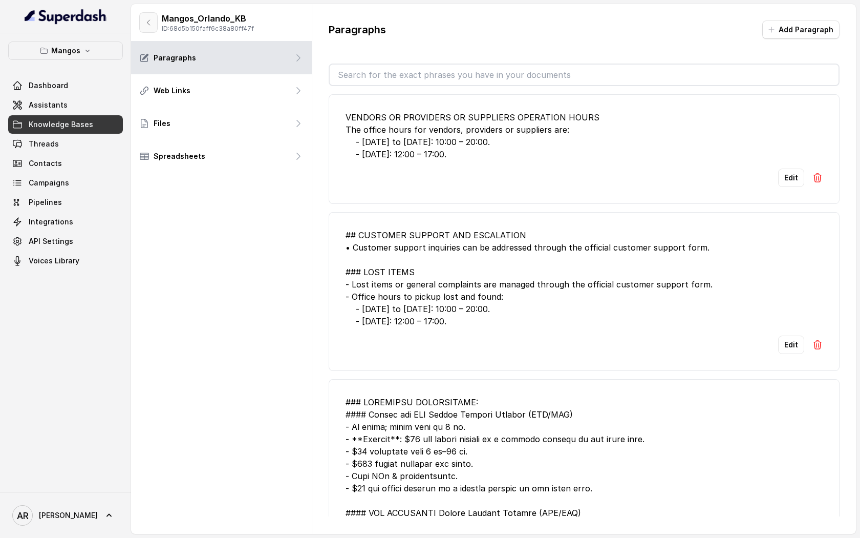
click at [144, 27] on button "button" at bounding box center [148, 22] width 18 height 20
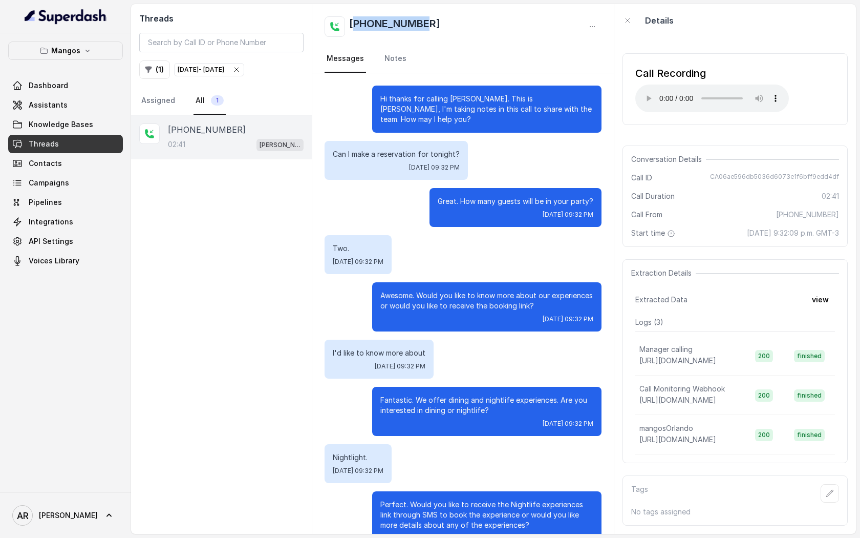
drag, startPoint x: 433, startPoint y: 33, endPoint x: 353, endPoint y: 18, distance: 81.3
click at [353, 18] on div "[PHONE_NUMBER]" at bounding box center [463, 26] width 277 height 20
click at [353, 18] on h2 "[PHONE_NUMBER]" at bounding box center [394, 26] width 91 height 20
drag, startPoint x: 418, startPoint y: 24, endPoint x: 346, endPoint y: 27, distance: 71.7
click at [346, 27] on div "[PHONE_NUMBER]" at bounding box center [383, 26] width 116 height 20
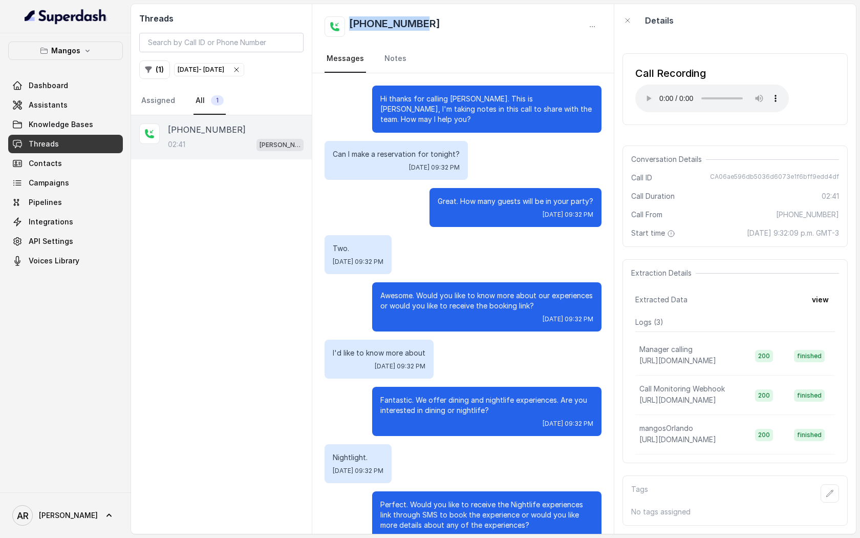
copy h2 "[PHONE_NUMBER]"
click at [505, 289] on div "Awesome. Would you like to know more about our experiences or would you like to…" at bounding box center [486, 306] width 229 height 49
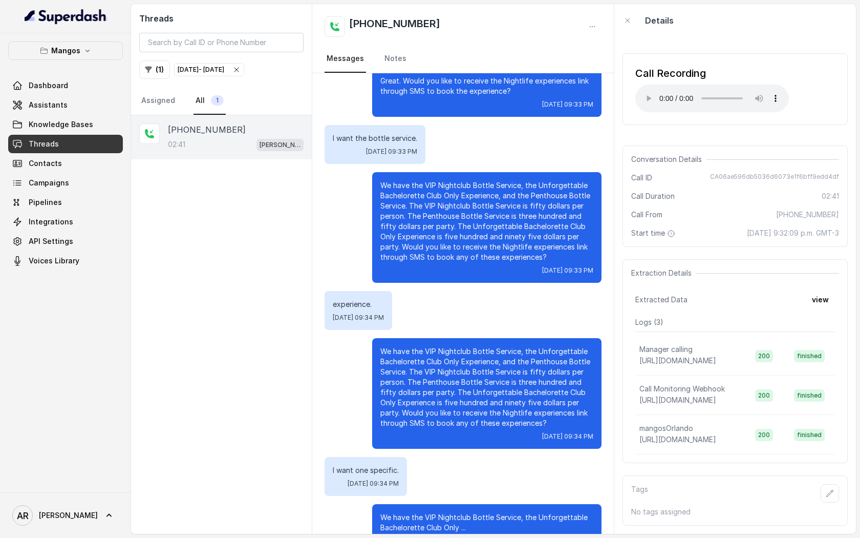
scroll to position [904, 0]
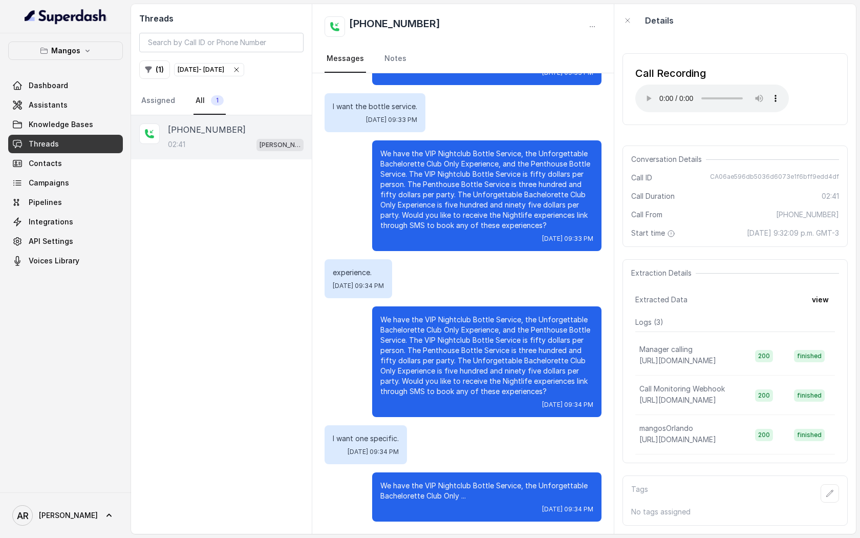
click at [599, 212] on div "We have the VIP Nightclub Bottle Service, the Unforgettable Bachelorette Club O…" at bounding box center [486, 195] width 229 height 111
click at [475, 231] on div "We have the VIP Nightclub Bottle Service, the Unforgettable Bachelorette Club O…" at bounding box center [486, 195] width 229 height 111
